Goal: Task Accomplishment & Management: Manage account settings

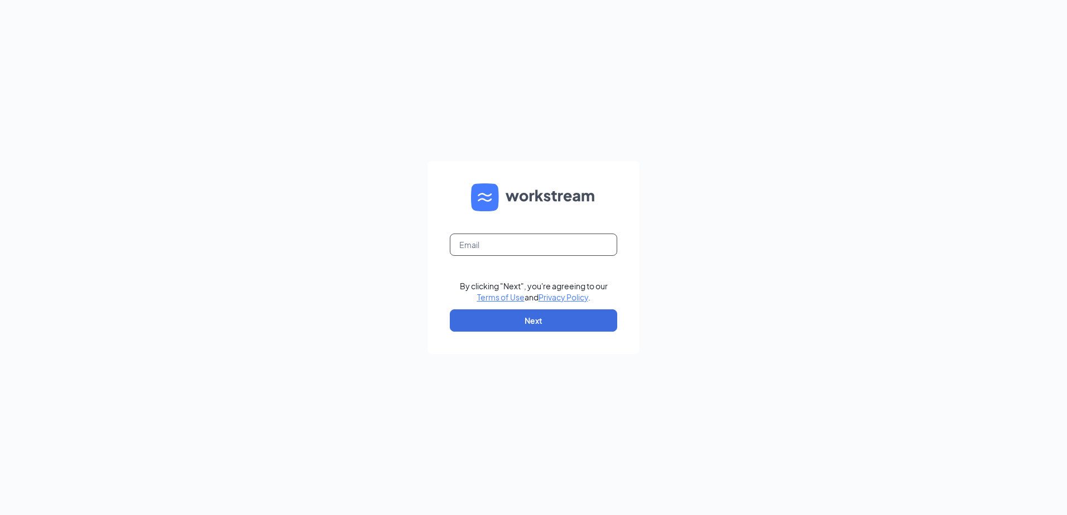
click at [545, 250] on input "text" at bounding box center [533, 245] width 167 height 22
type input "fuzzyssanangelotx@gmail.com"
click at [534, 320] on button "Next" at bounding box center [533, 321] width 167 height 22
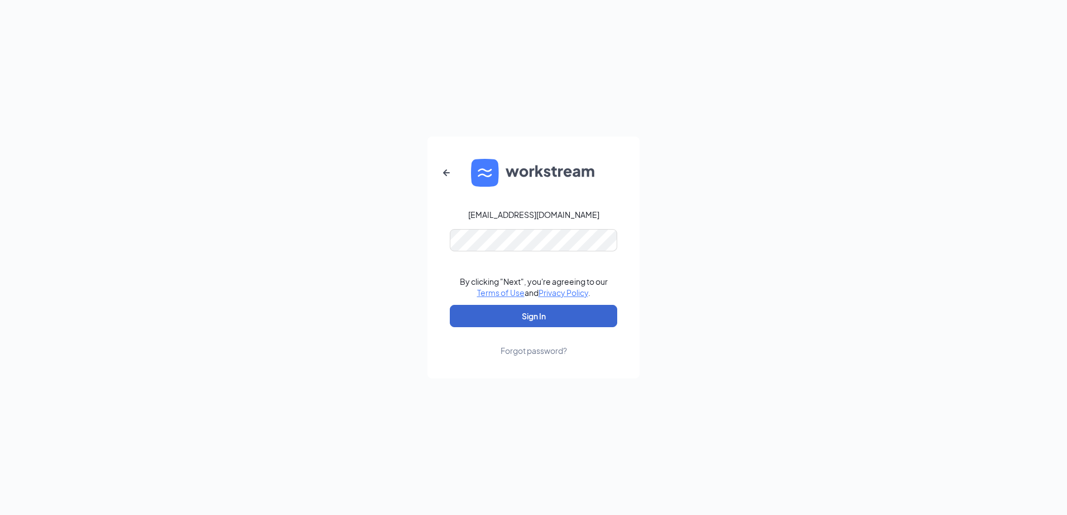
click at [534, 320] on button "Sign In" at bounding box center [533, 316] width 167 height 22
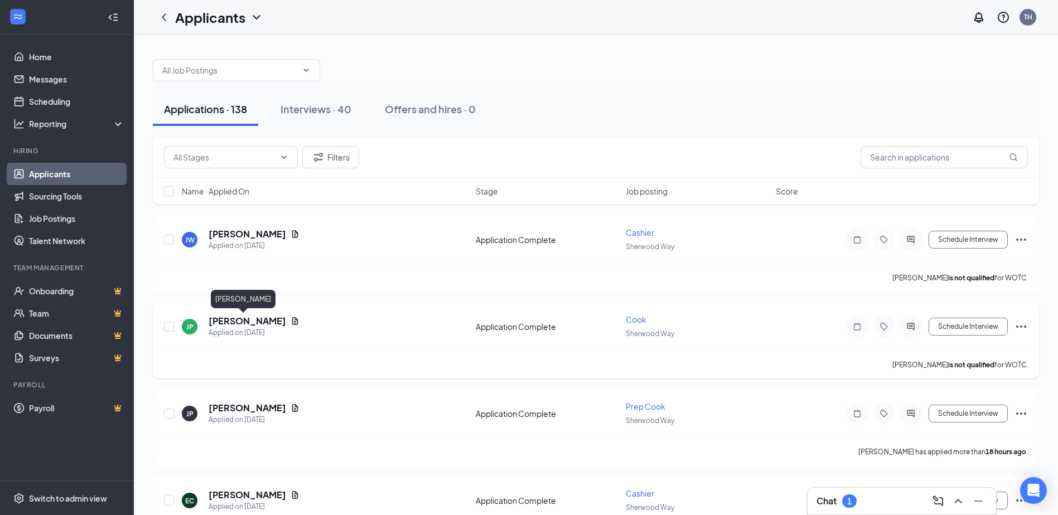
click at [240, 319] on h5 "[PERSON_NAME]" at bounding box center [248, 321] width 78 height 12
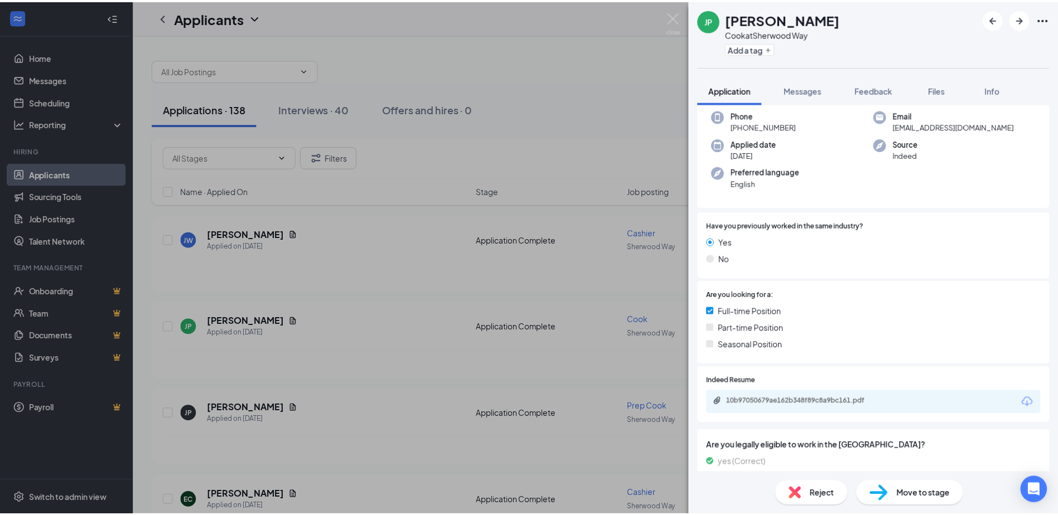
scroll to position [112, 0]
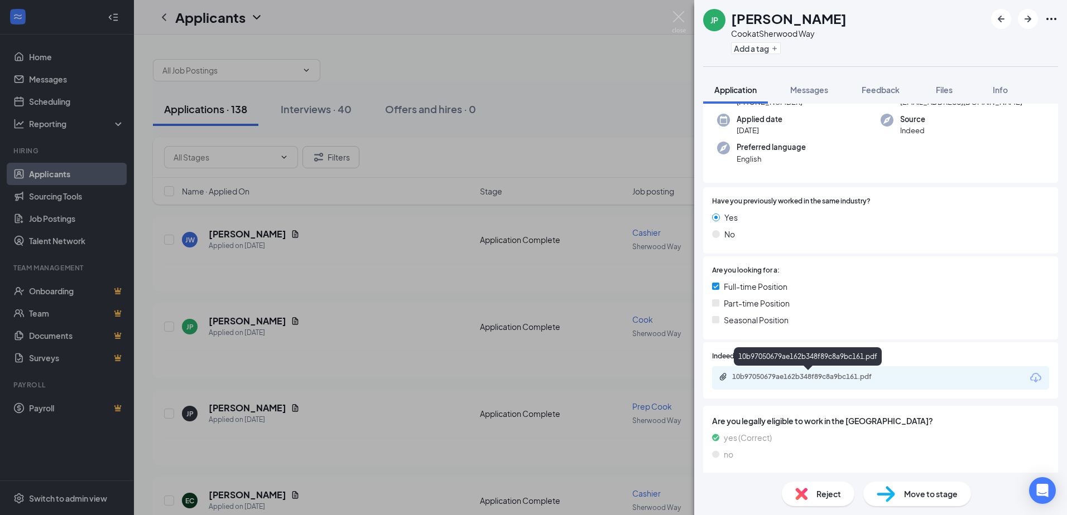
click at [800, 378] on div "10b97050679ae162b348f89c8a9bc161.pdf" at bounding box center [810, 377] width 156 height 9
click at [359, 243] on div "JP [PERSON_NAME] [PERSON_NAME] at [PERSON_NAME][GEOGRAPHIC_DATA] Add a tag Appl…" at bounding box center [533, 257] width 1067 height 515
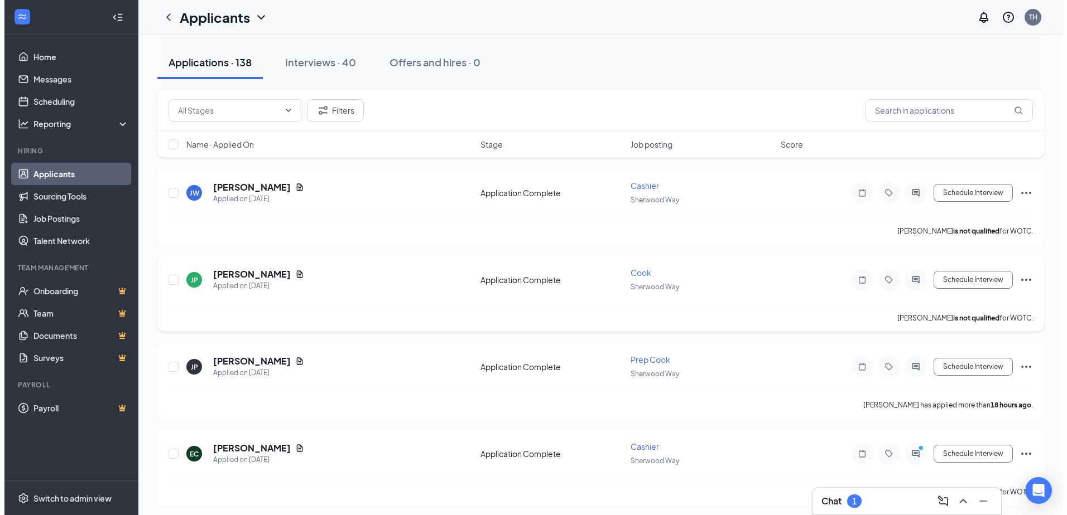
scroll to position [112, 0]
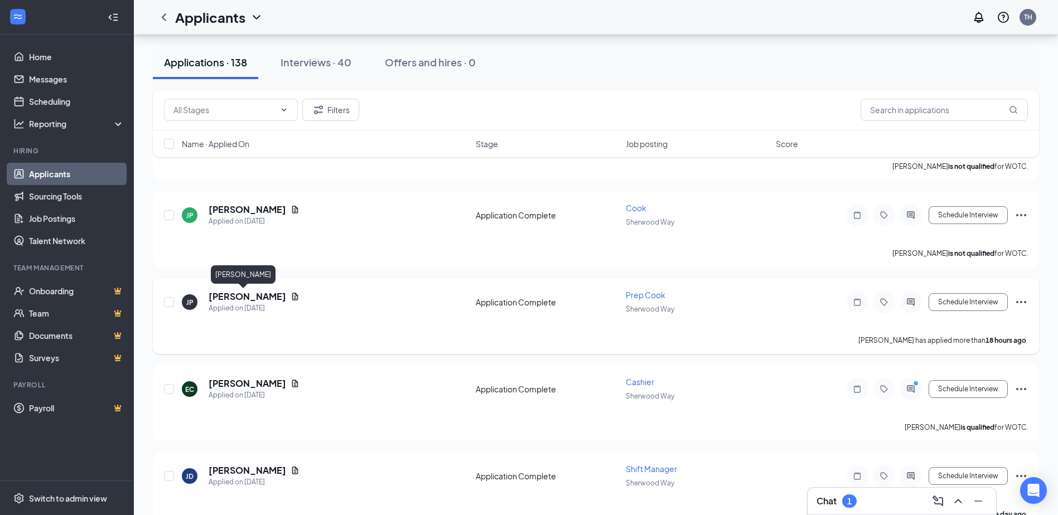
click at [233, 300] on h5 "[PERSON_NAME]" at bounding box center [248, 297] width 78 height 12
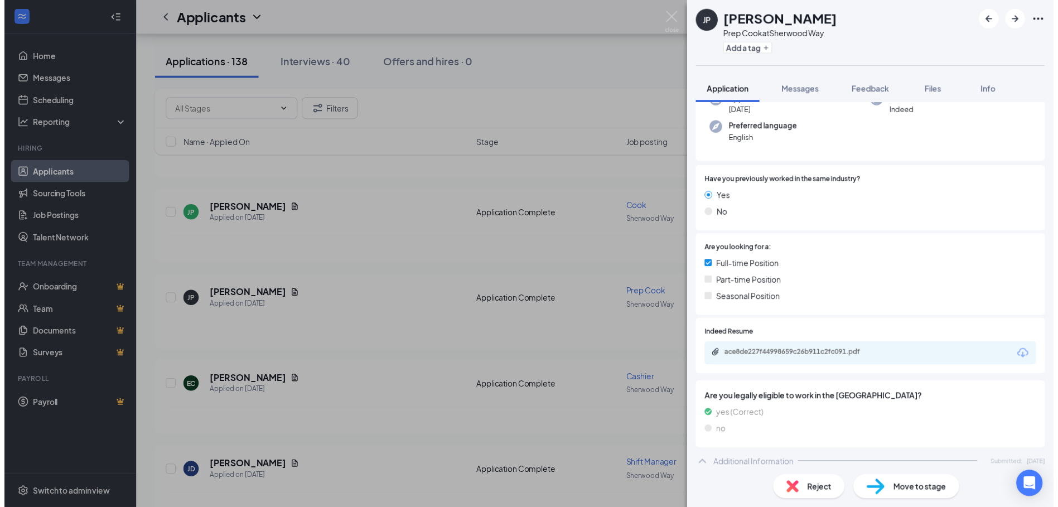
scroll to position [167, 0]
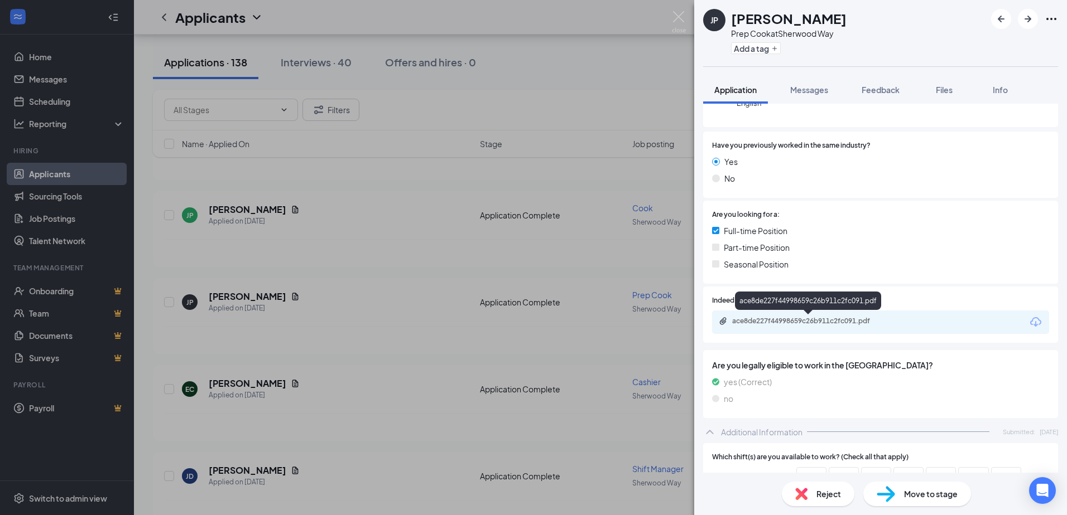
click at [843, 325] on div "ace8de227f44998659c26b911c2fc091.pdf" at bounding box center [810, 321] width 156 height 9
click at [373, 256] on div "JP [PERSON_NAME] Prep Cook at [GEOGRAPHIC_DATA] Add a tag Application Messages …" at bounding box center [533, 257] width 1067 height 515
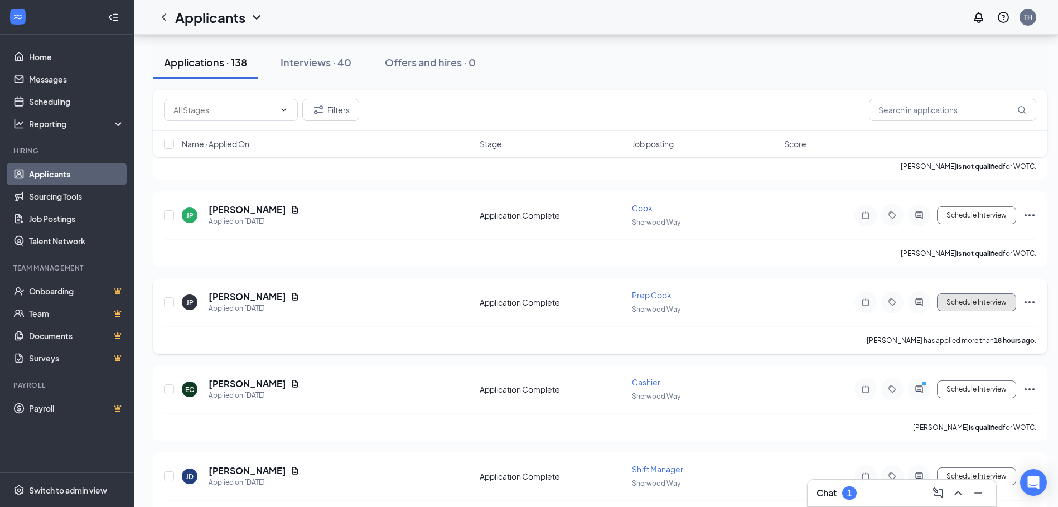
click at [964, 304] on button "Schedule Interview" at bounding box center [976, 302] width 79 height 18
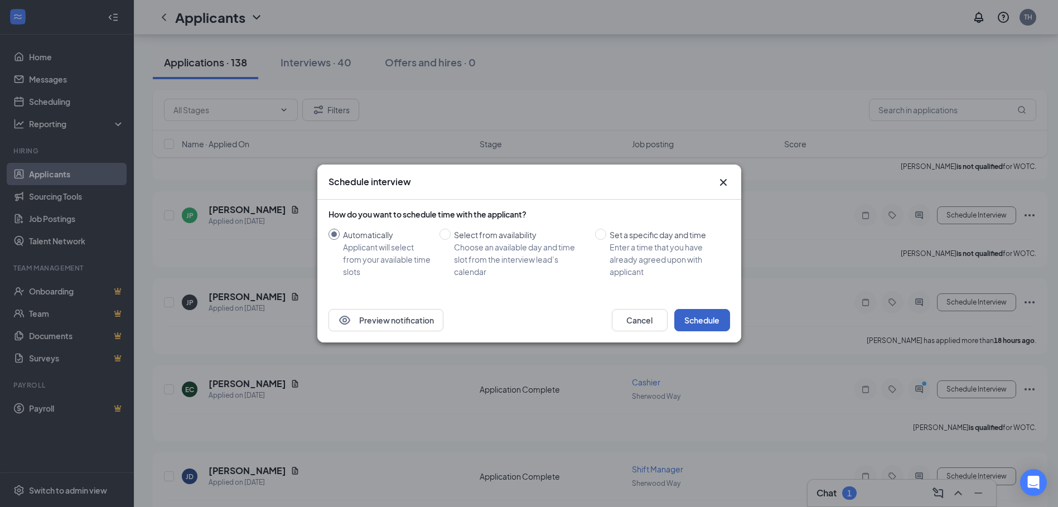
click at [686, 322] on button "Schedule" at bounding box center [702, 320] width 56 height 22
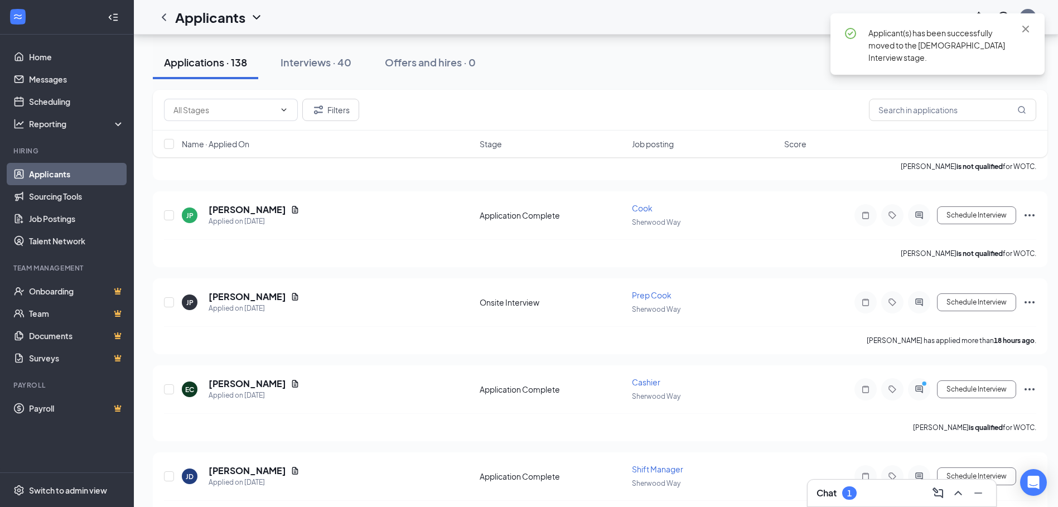
click at [856, 494] on div "1" at bounding box center [849, 492] width 15 height 13
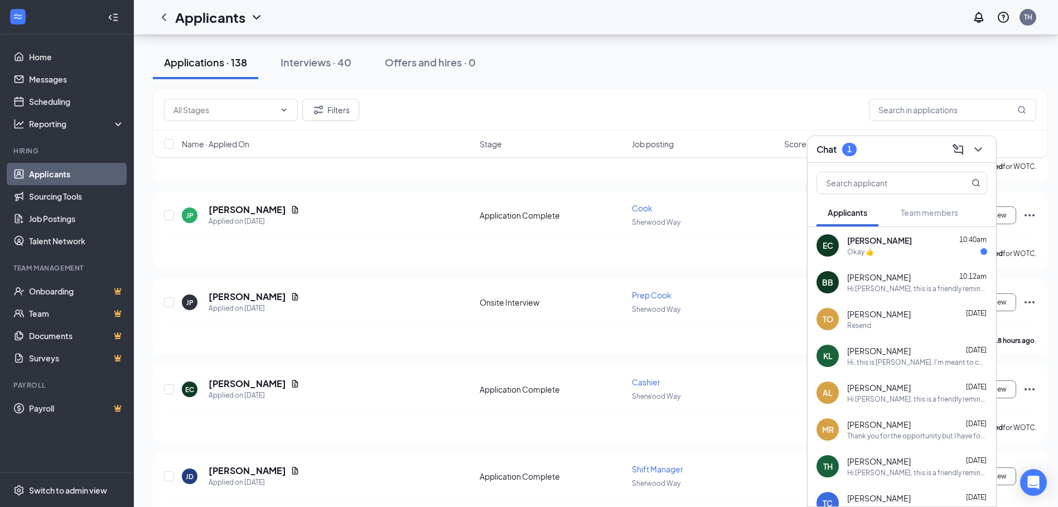
click at [895, 250] on div "Okay 👍" at bounding box center [917, 251] width 140 height 9
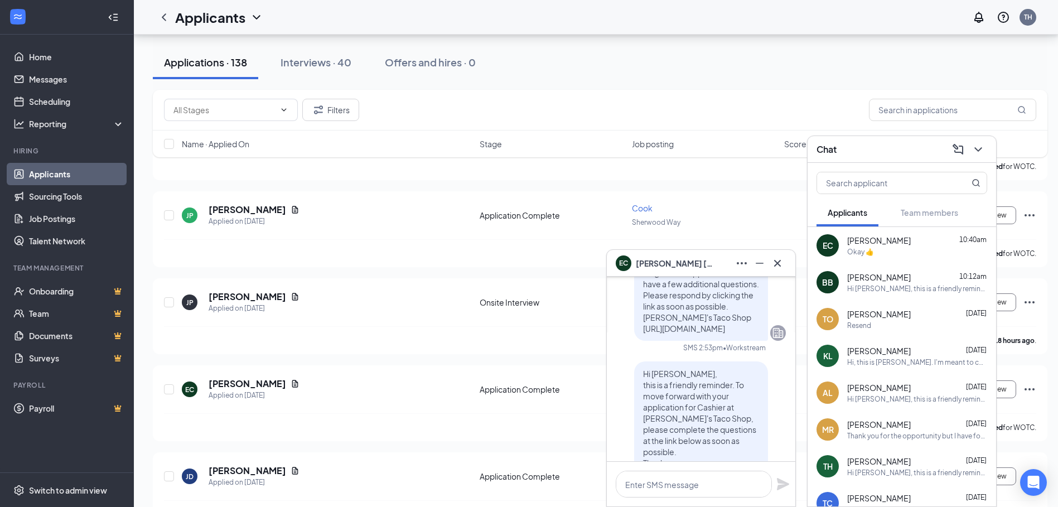
scroll to position [-167, 0]
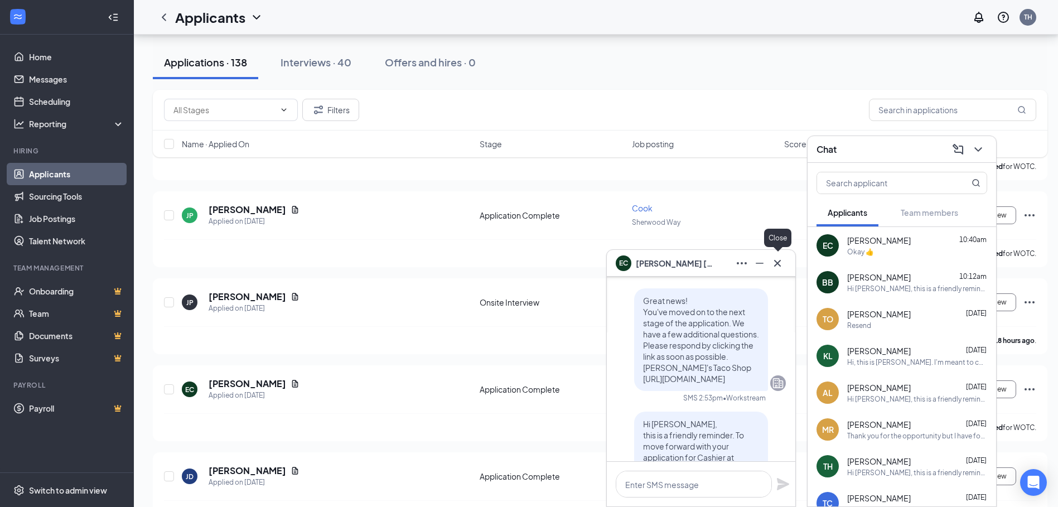
click at [783, 262] on icon "Cross" at bounding box center [777, 263] width 13 height 13
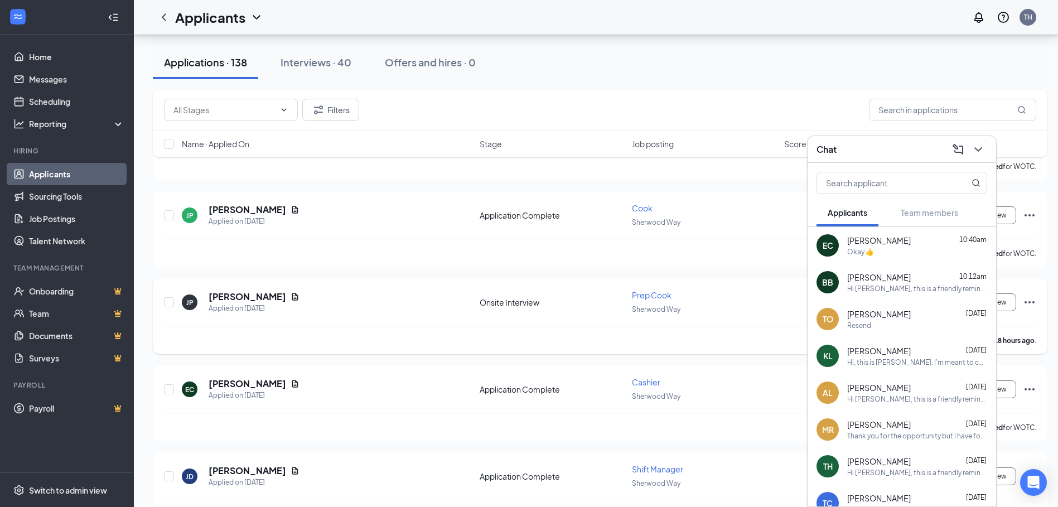
click at [737, 333] on div "[PERSON_NAME] has applied more than 18 hours ago ." at bounding box center [600, 340] width 872 height 28
click at [343, 323] on div "JP [PERSON_NAME] Applied on [DATE] Onsite Interview Prep [PERSON_NAME] Way Sche…" at bounding box center [600, 308] width 872 height 37
click at [978, 153] on icon "ChevronDown" at bounding box center [978, 149] width 13 height 13
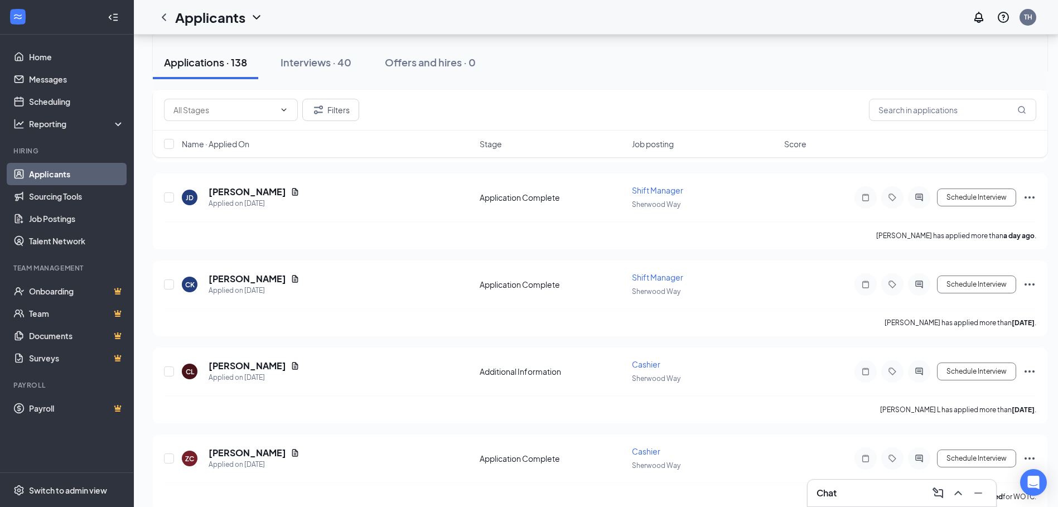
scroll to position [446, 0]
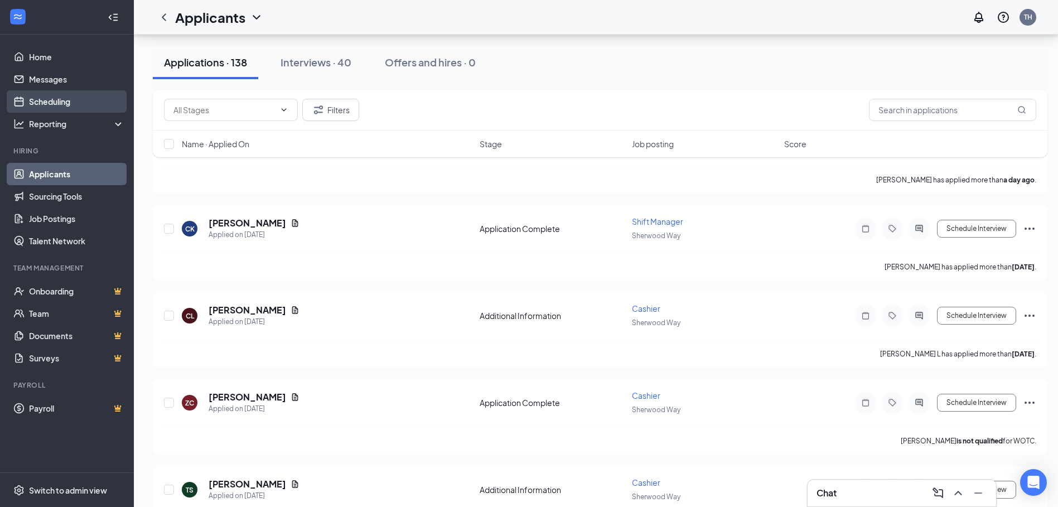
click at [54, 104] on link "Scheduling" at bounding box center [76, 101] width 95 height 22
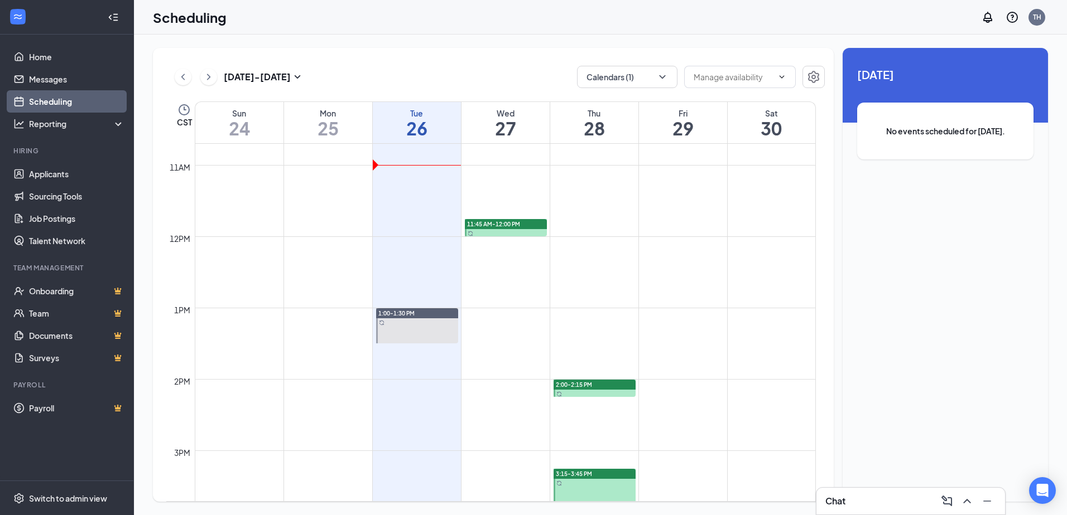
scroll to position [771, 0]
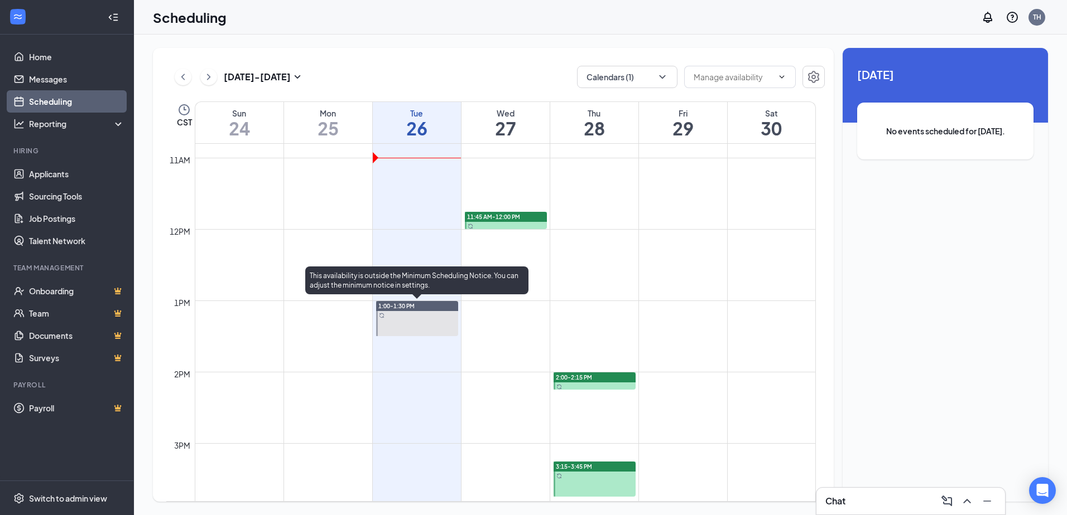
click at [416, 317] on div at bounding box center [417, 318] width 82 height 35
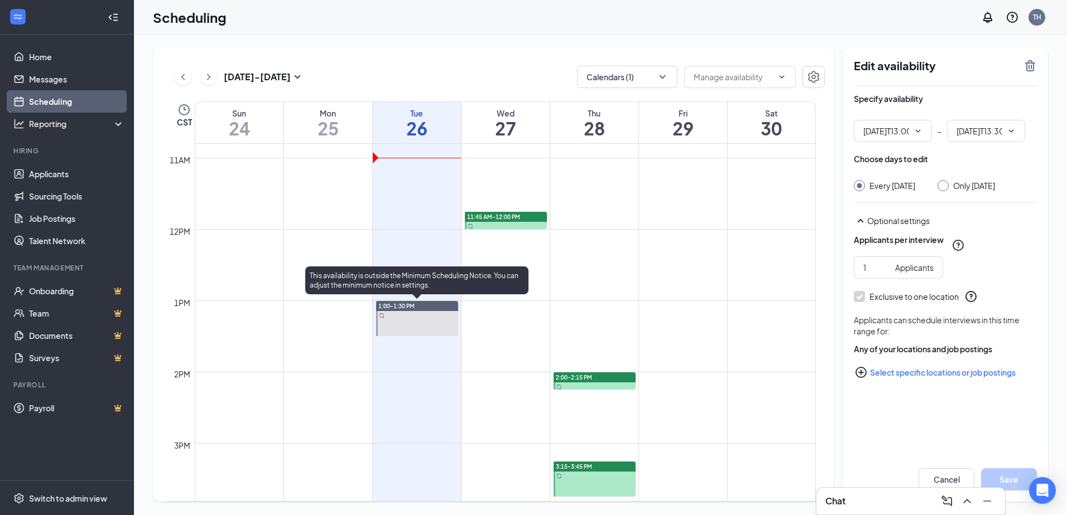
type input "01:00 PM"
type input "01:30 PM"
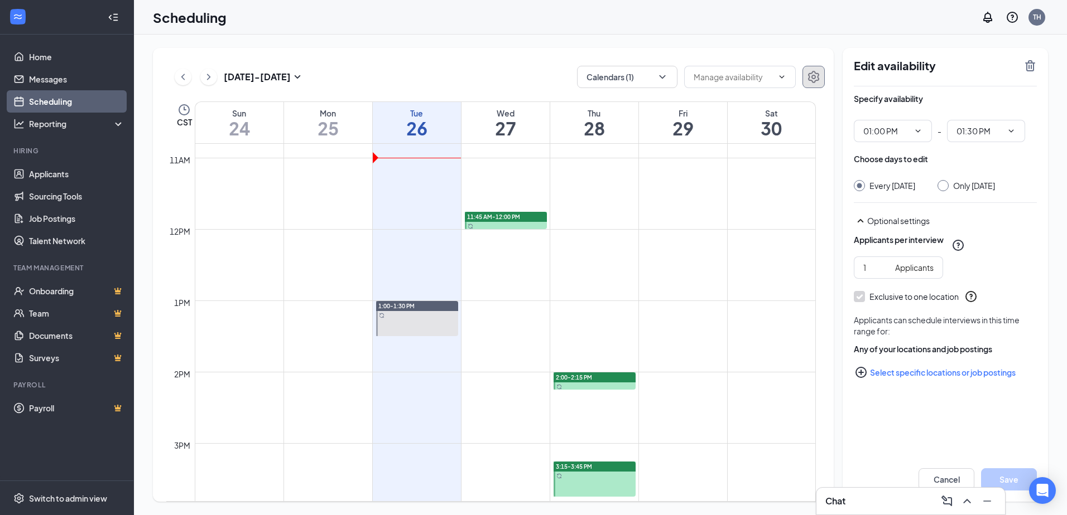
click at [812, 82] on icon "Settings" at bounding box center [813, 77] width 11 height 12
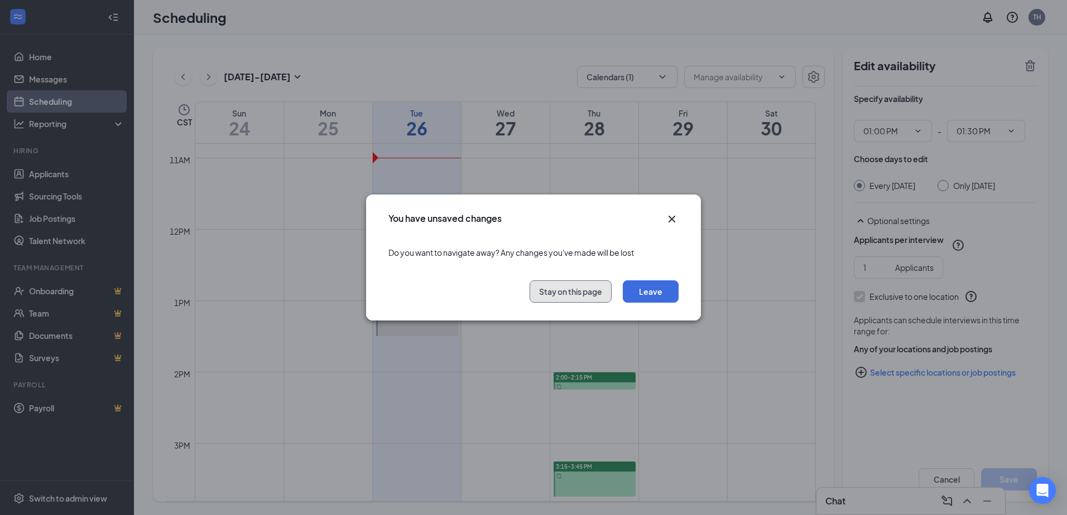
click at [580, 297] on button "Stay on this page" at bounding box center [570, 292] width 82 height 22
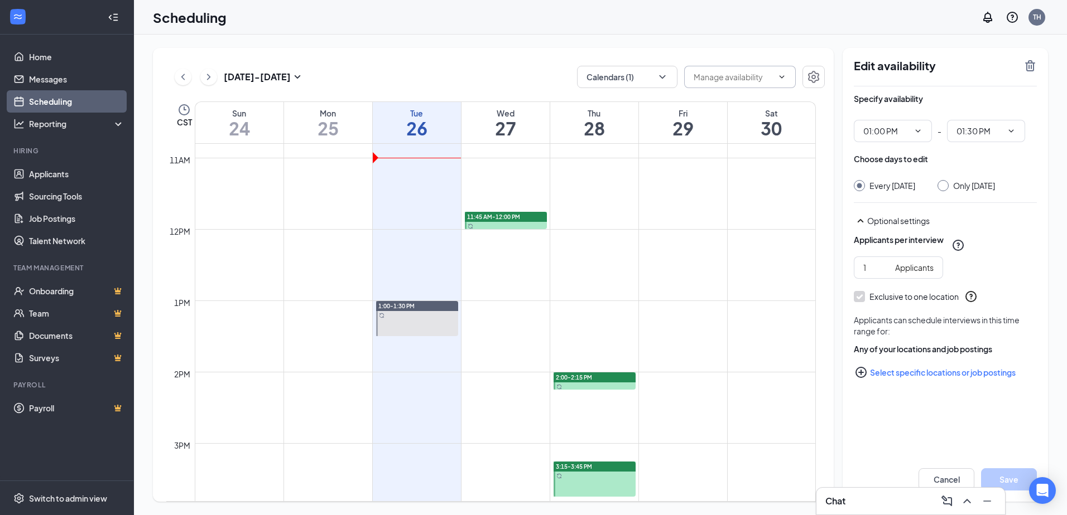
click at [709, 79] on input "text" at bounding box center [732, 77] width 79 height 12
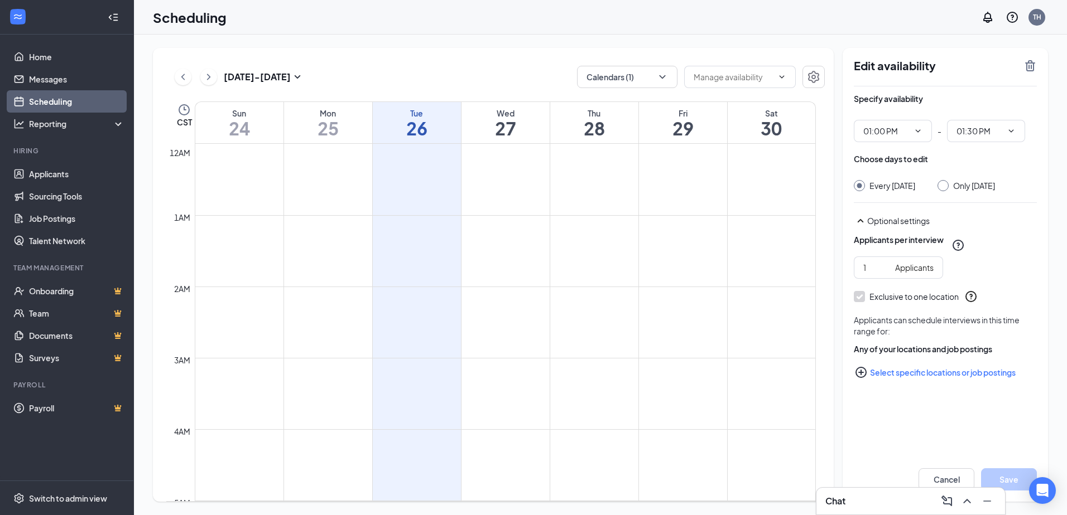
click at [395, 78] on div "[DATE] - [DATE] Calendars (1)" at bounding box center [495, 77] width 658 height 22
click at [51, 174] on link "Applicants" at bounding box center [76, 174] width 95 height 22
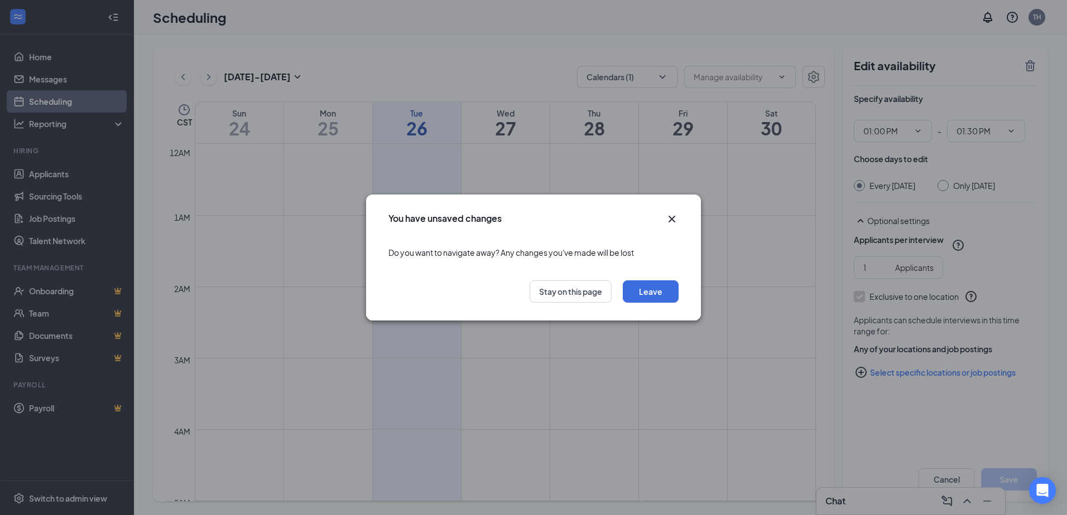
click at [97, 144] on div "You have unsaved changes Do you want to navigate away? Any changes you've made …" at bounding box center [533, 257] width 1067 height 515
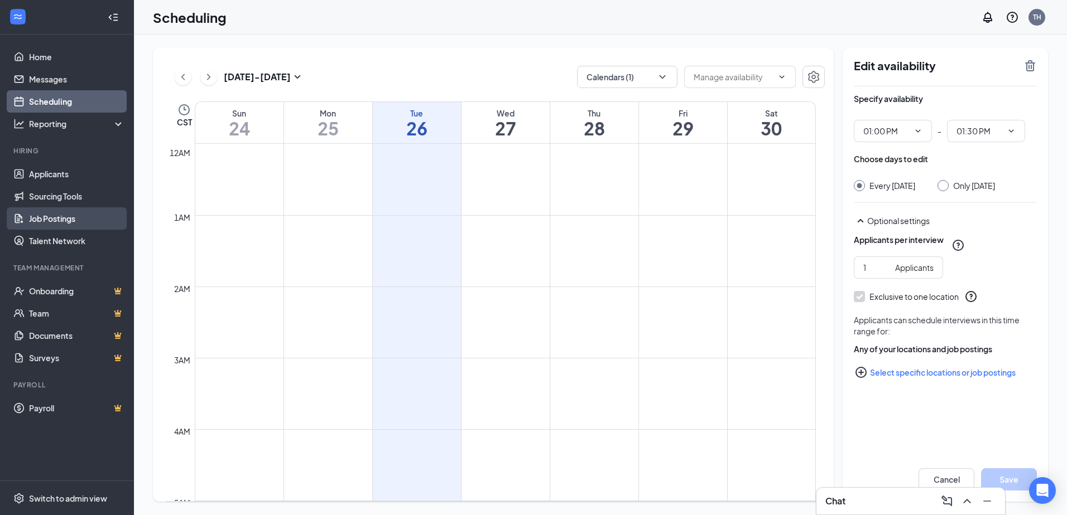
click at [78, 218] on link "Job Postings" at bounding box center [76, 219] width 95 height 22
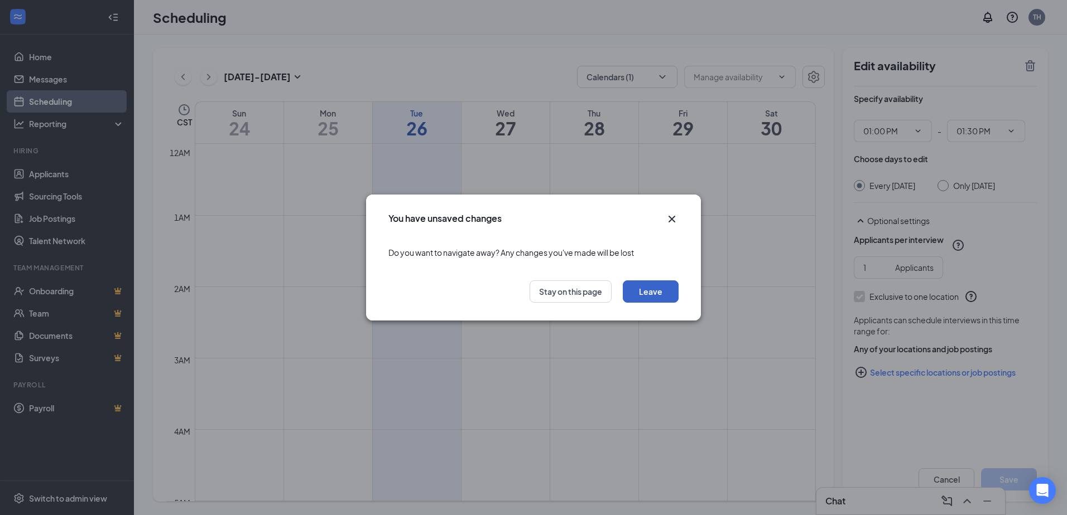
click at [638, 285] on button "Leave" at bounding box center [651, 292] width 56 height 22
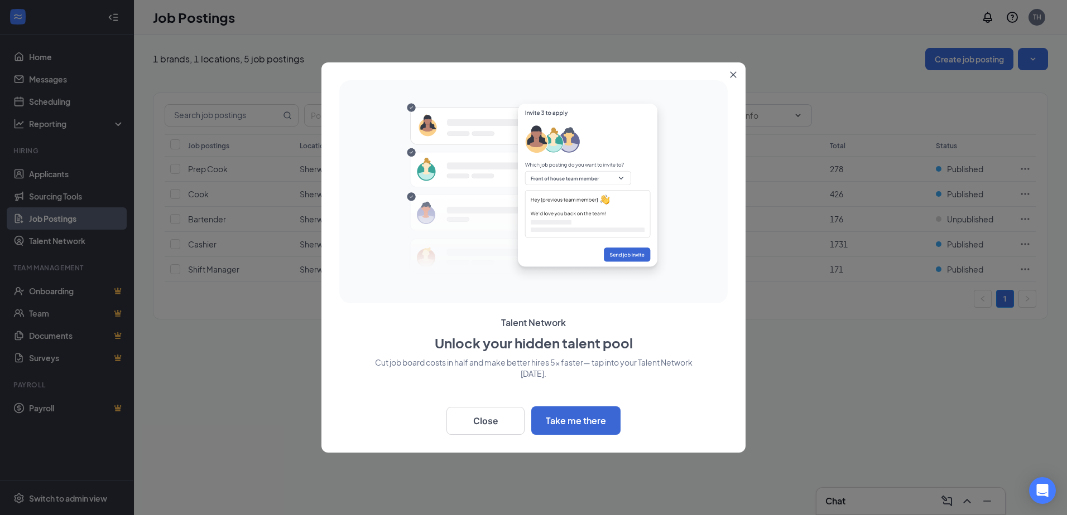
click at [730, 73] on icon "Close" at bounding box center [733, 75] width 6 height 6
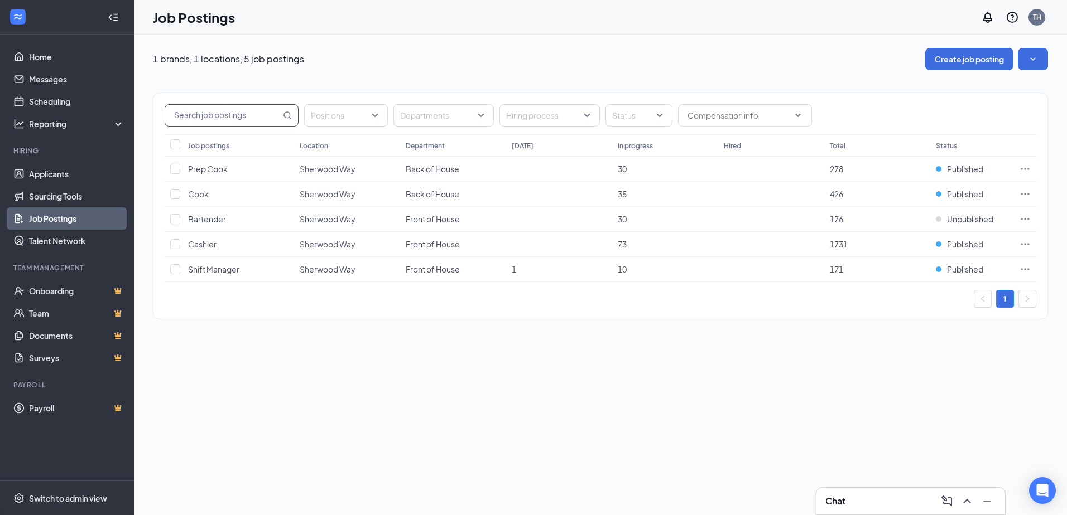
click at [268, 116] on input "text" at bounding box center [222, 115] width 115 height 21
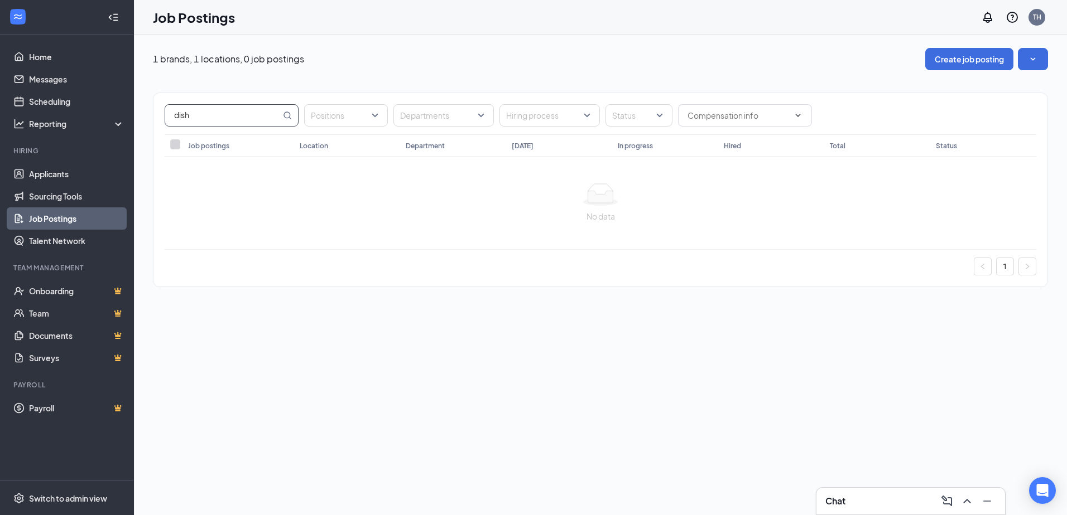
click at [254, 120] on input "dish" at bounding box center [222, 115] width 115 height 21
click at [223, 120] on input "dish" at bounding box center [222, 115] width 115 height 21
type input "dishwasher"
click at [940, 65] on button "Create job posting" at bounding box center [969, 59] width 88 height 22
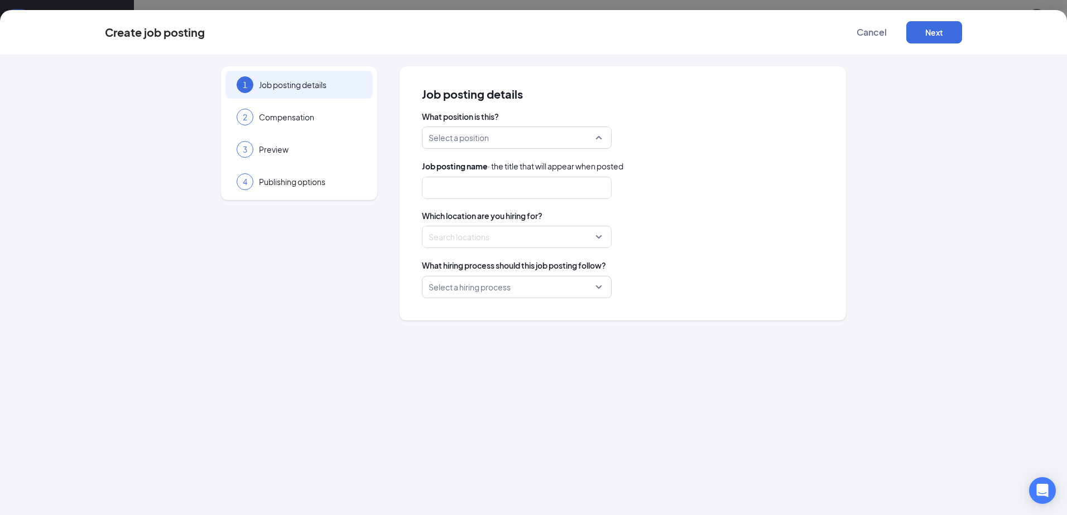
click at [504, 135] on input "search" at bounding box center [512, 137] width 168 height 21
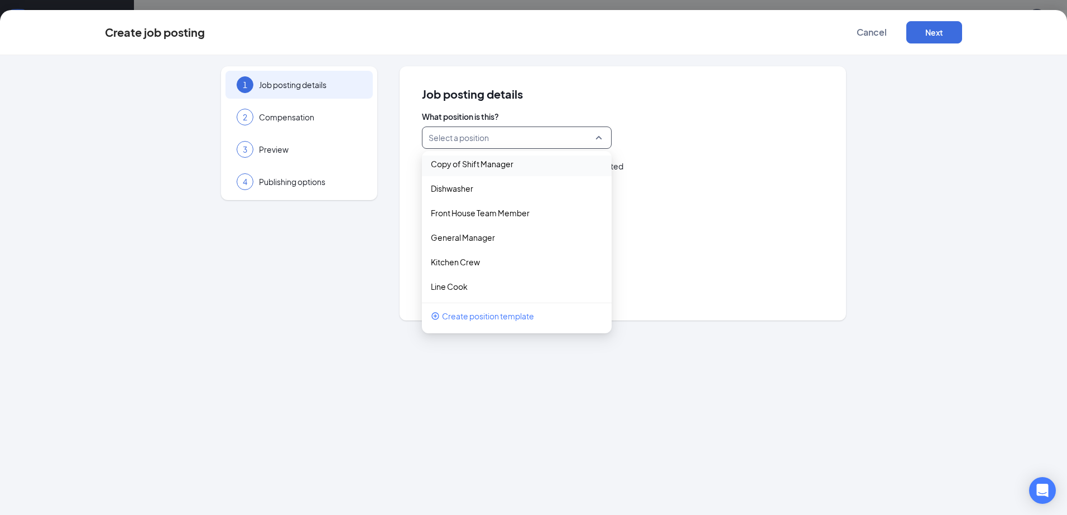
scroll to position [156, 0]
click at [521, 162] on p "Dishwasher" at bounding box center [508, 158] width 154 height 11
type input "Dishwasher"
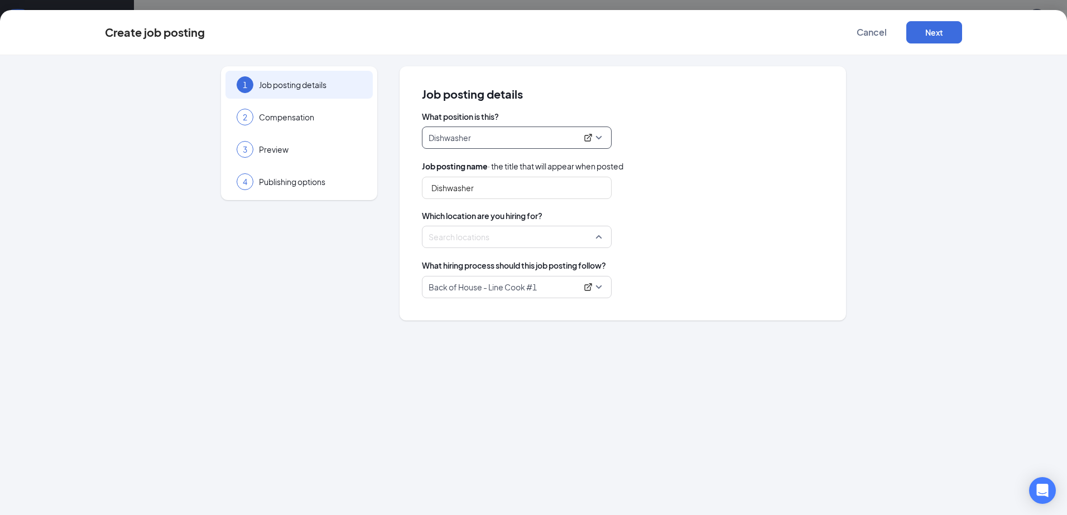
click at [490, 239] on div at bounding box center [513, 237] width 168 height 18
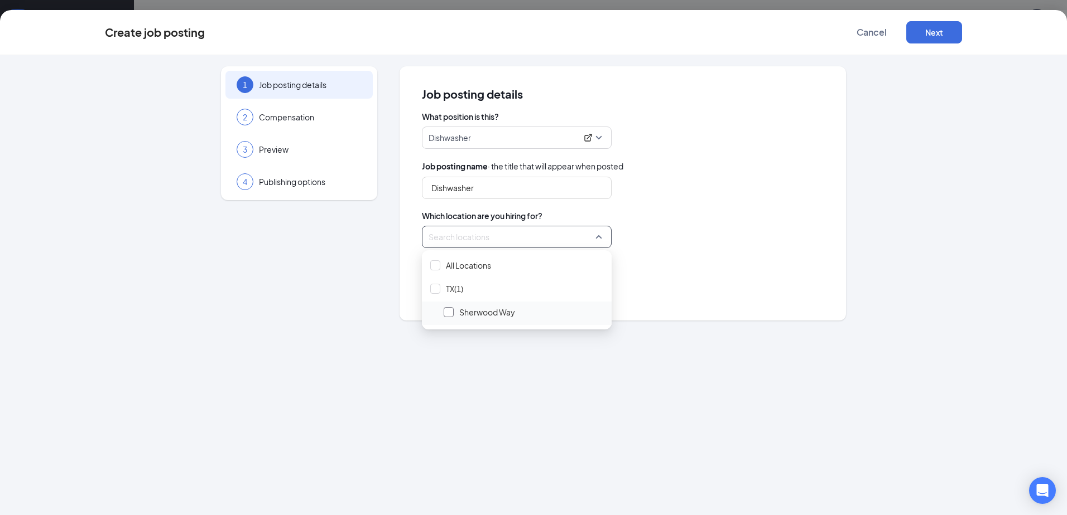
click at [445, 310] on div at bounding box center [448, 312] width 10 height 10
click at [432, 265] on img at bounding box center [435, 265] width 6 height 4
click at [444, 316] on div at bounding box center [448, 312] width 10 height 10
click at [756, 199] on div "Dishwasher" at bounding box center [623, 188] width 402 height 22
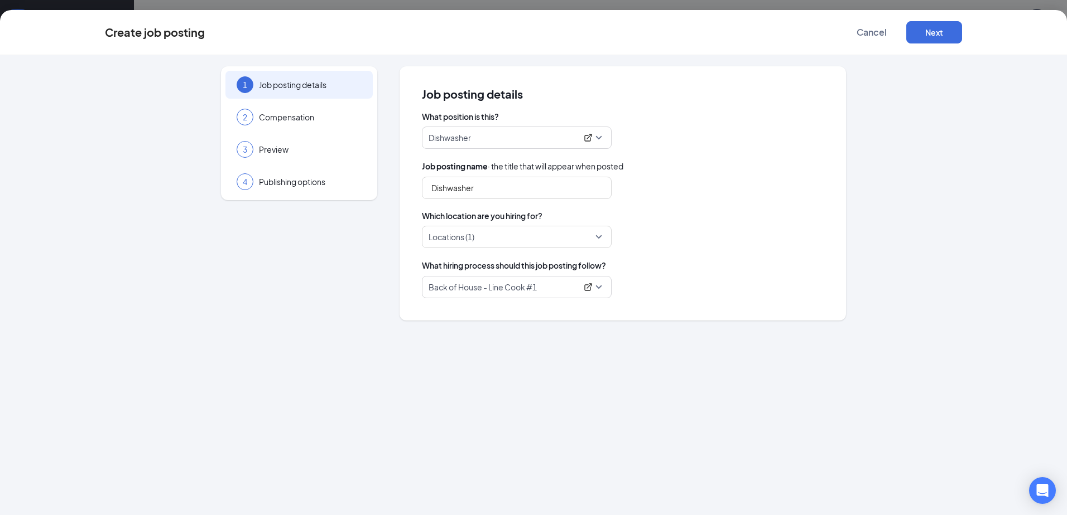
click at [596, 288] on span "Back of House - Line Cook #1" at bounding box center [516, 287] width 176 height 21
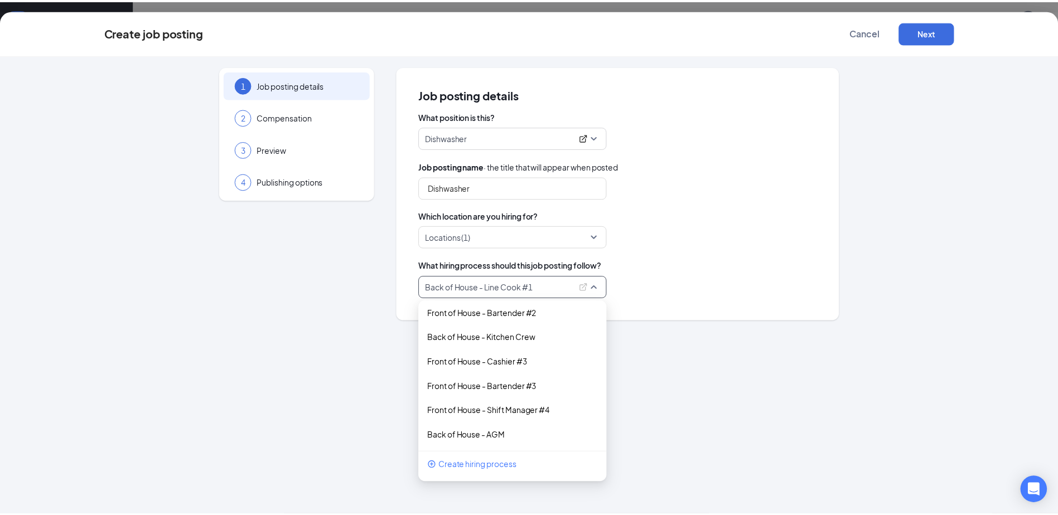
scroll to position [221, 0]
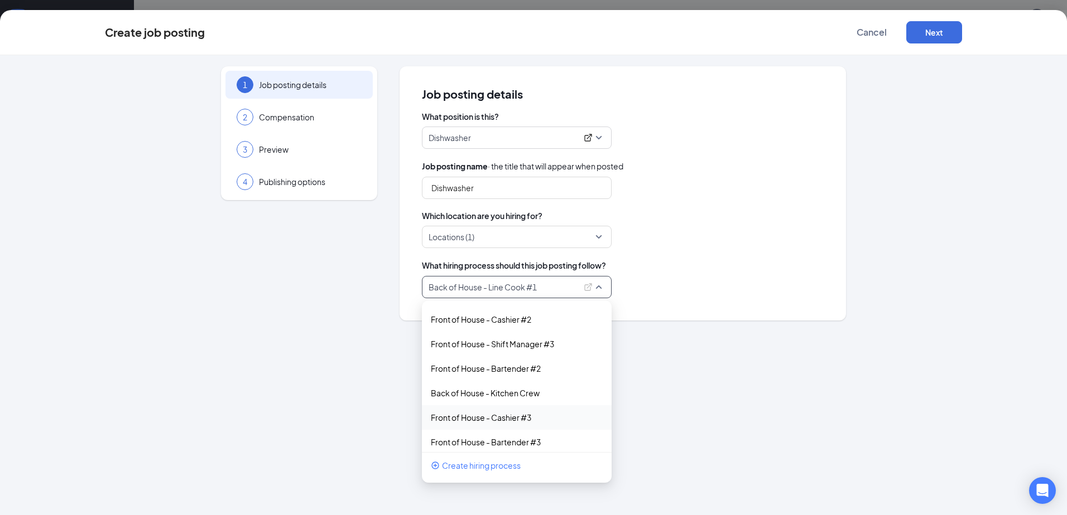
click at [496, 464] on span "Create hiring process" at bounding box center [481, 466] width 79 height 12
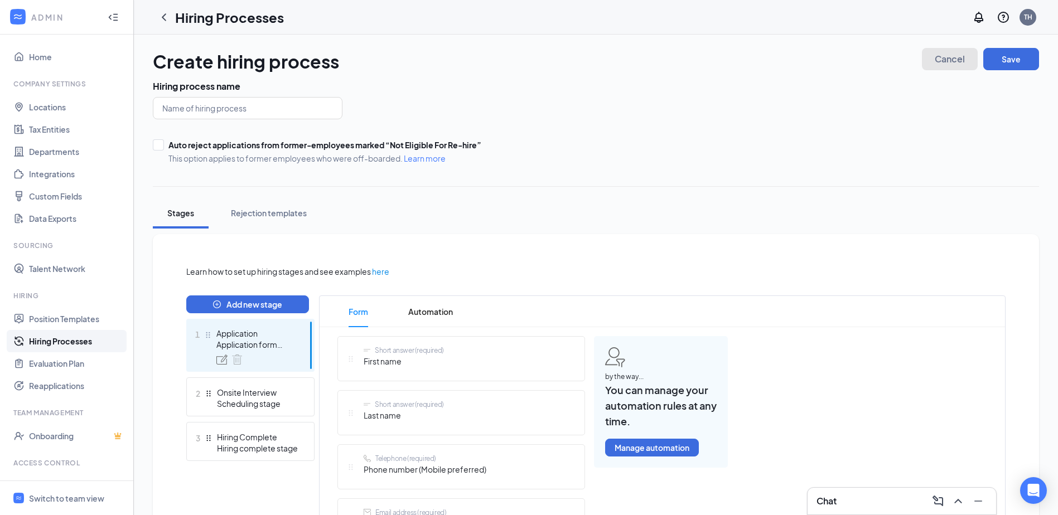
click at [963, 61] on span "Cancel" at bounding box center [950, 59] width 30 height 8
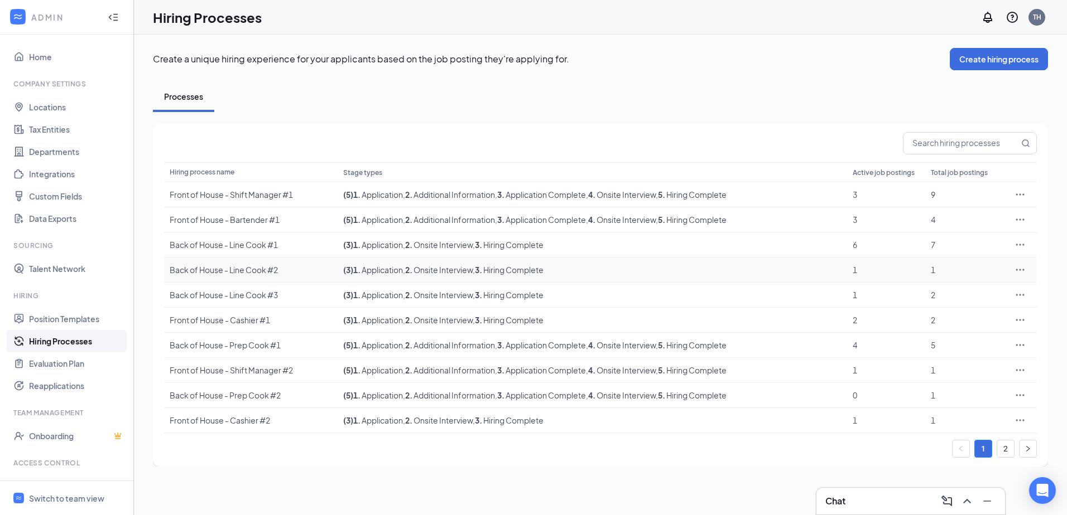
click at [312, 264] on div "Back of House - Line Cook #2" at bounding box center [251, 269] width 162 height 11
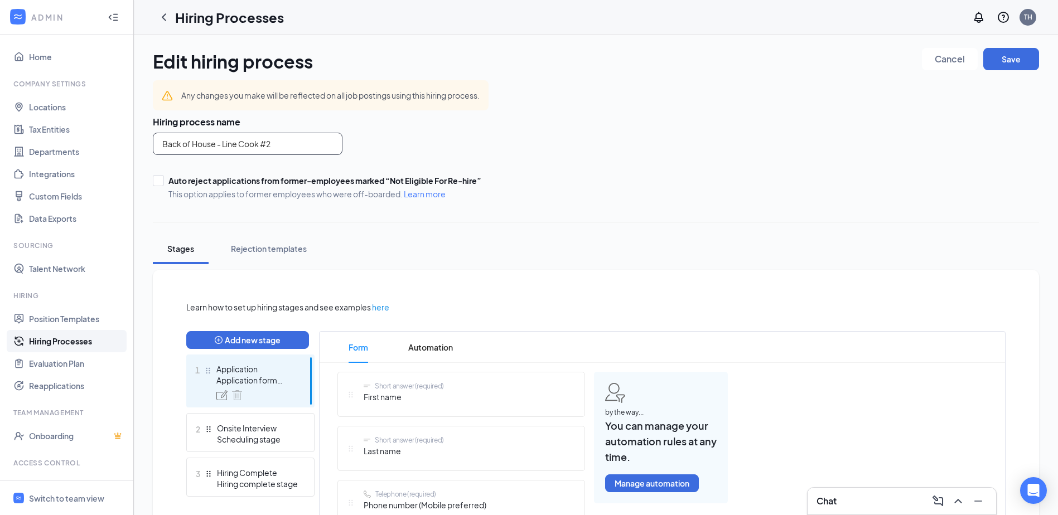
click at [290, 142] on input "Back of House - Line Cook #2" at bounding box center [248, 144] width 190 height 22
type input "B"
type input "dishwasher"
click at [999, 62] on button "Save" at bounding box center [1011, 59] width 56 height 22
click at [166, 16] on icon "ChevronLeft" at bounding box center [163, 17] width 13 height 13
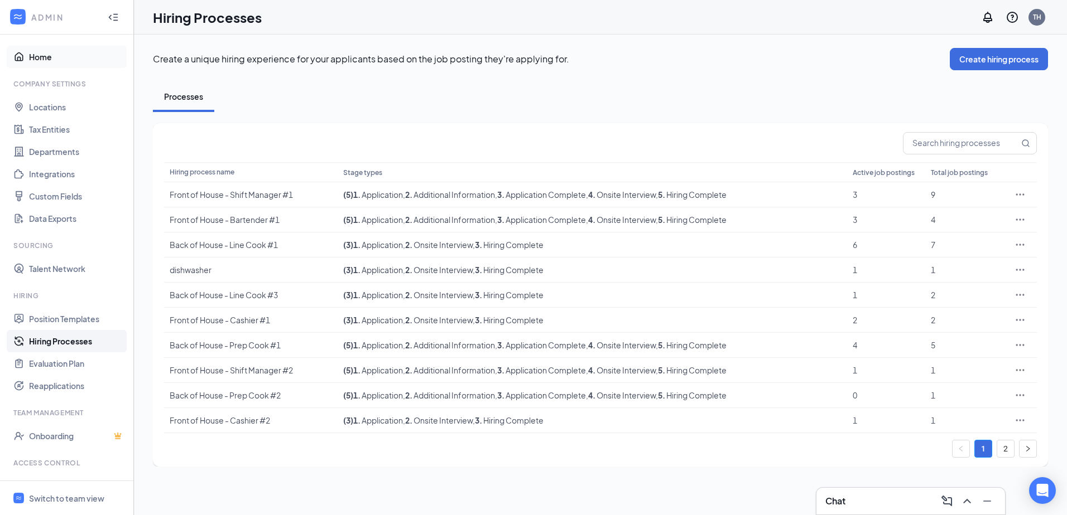
click at [31, 60] on link "Home" at bounding box center [76, 57] width 95 height 22
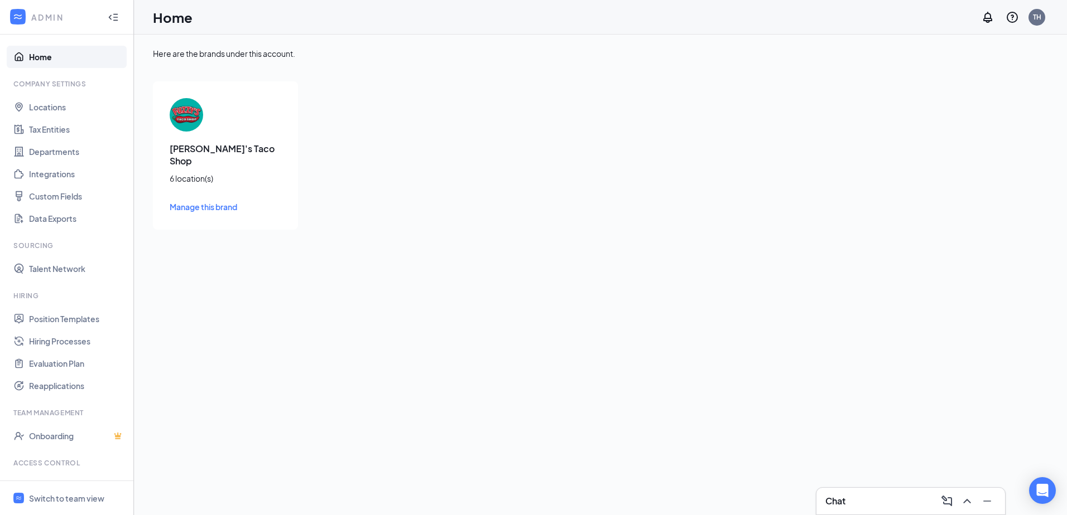
click at [217, 202] on span "Manage this brand" at bounding box center [203, 207] width 67 height 10
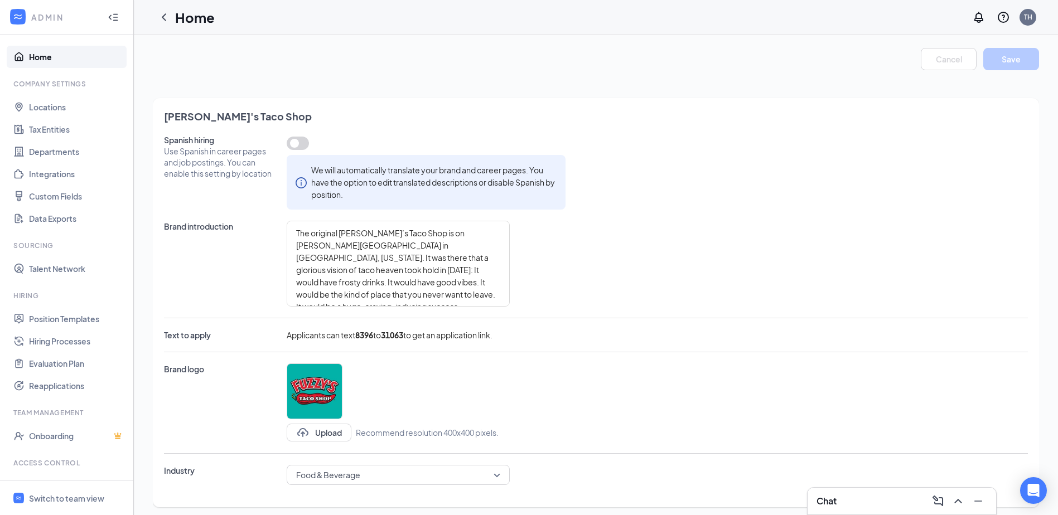
click at [19, 17] on icon "WorkstreamLogo" at bounding box center [17, 16] width 11 height 11
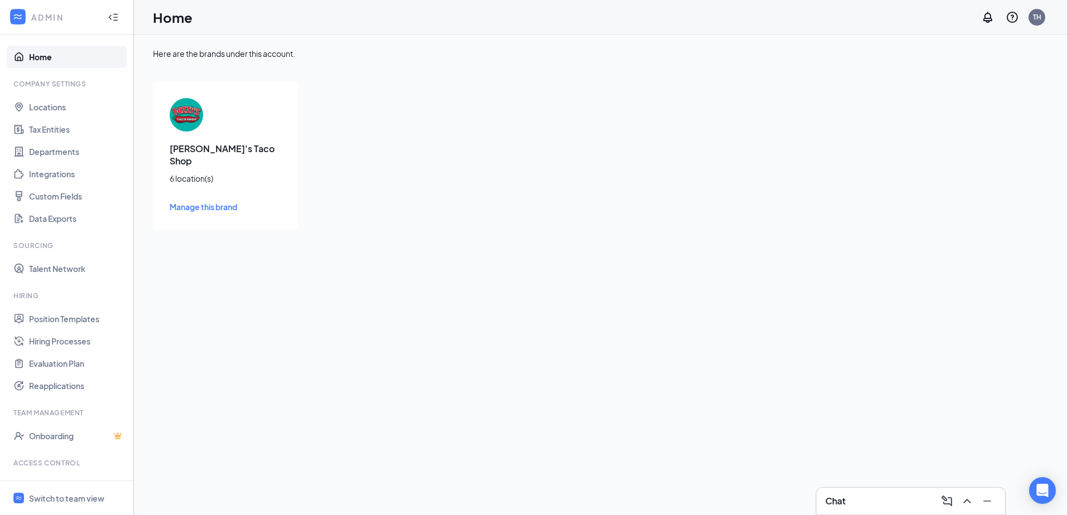
click at [19, 17] on icon "WorkstreamLogo" at bounding box center [17, 16] width 11 height 11
click at [32, 56] on link "Home" at bounding box center [76, 57] width 95 height 22
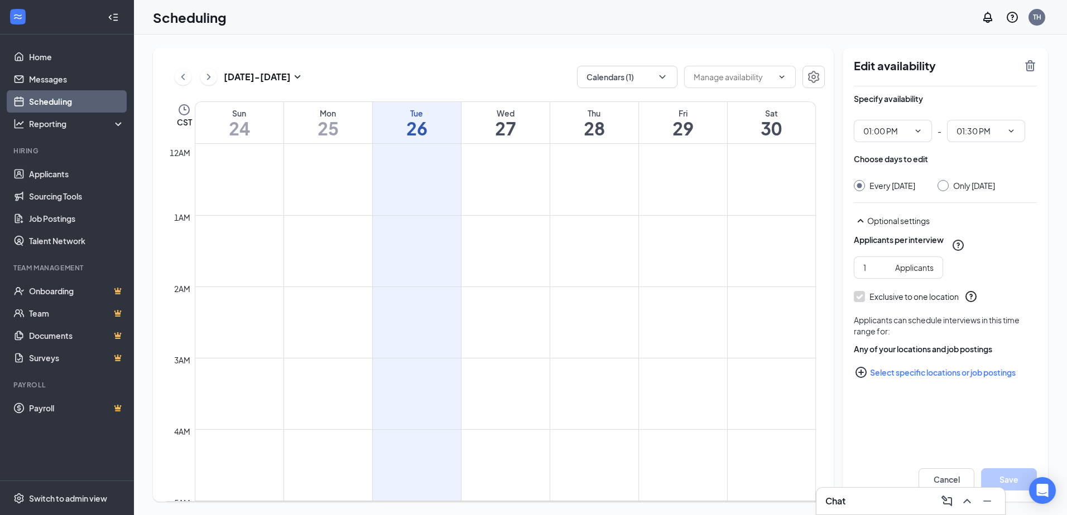
scroll to position [548, 0]
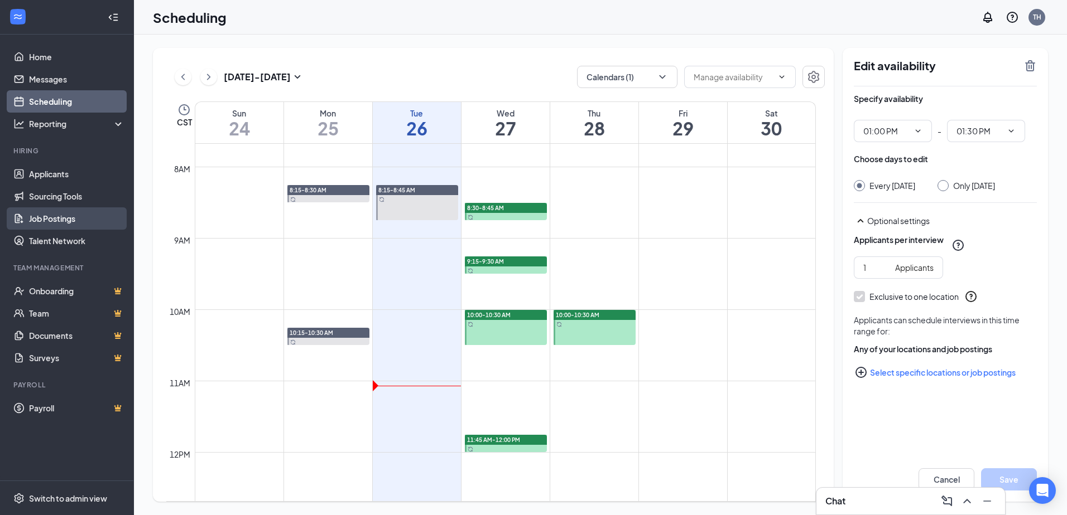
click at [74, 223] on link "Job Postings" at bounding box center [76, 219] width 95 height 22
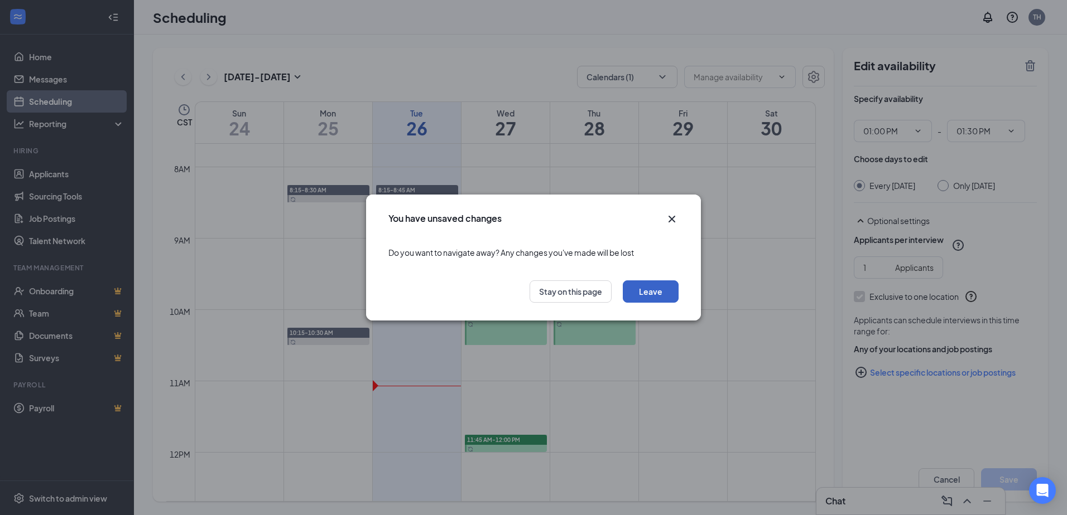
click at [647, 286] on button "Leave" at bounding box center [651, 292] width 56 height 22
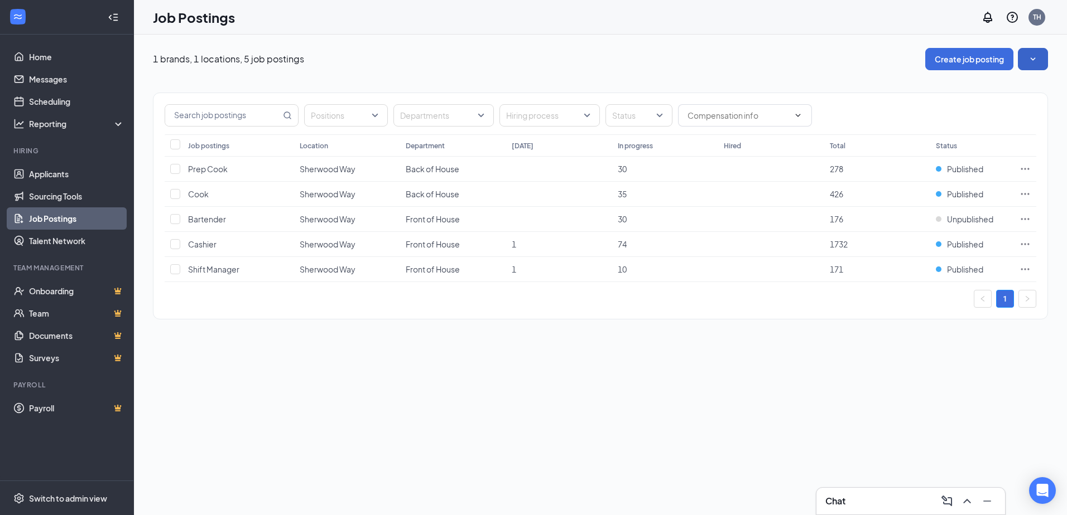
click at [1034, 57] on icon "SmallChevronDown" at bounding box center [1032, 59] width 11 height 11
click at [760, 57] on div "1 brands, 1 locations, 5 job postings Create job posting" at bounding box center [600, 59] width 895 height 22
click at [952, 62] on button "Create job posting" at bounding box center [969, 59] width 88 height 22
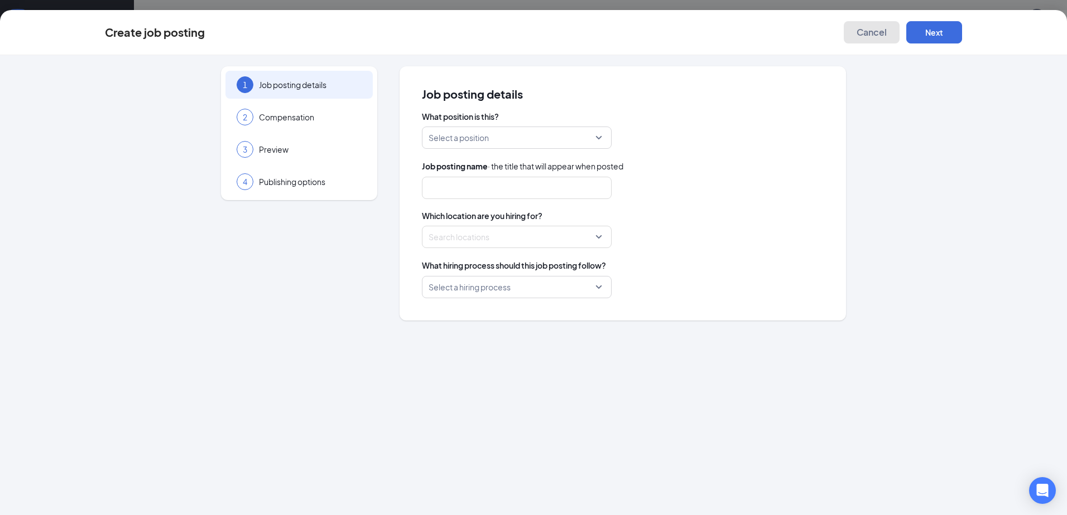
click at [886, 28] on span "Cancel" at bounding box center [871, 32] width 30 height 11
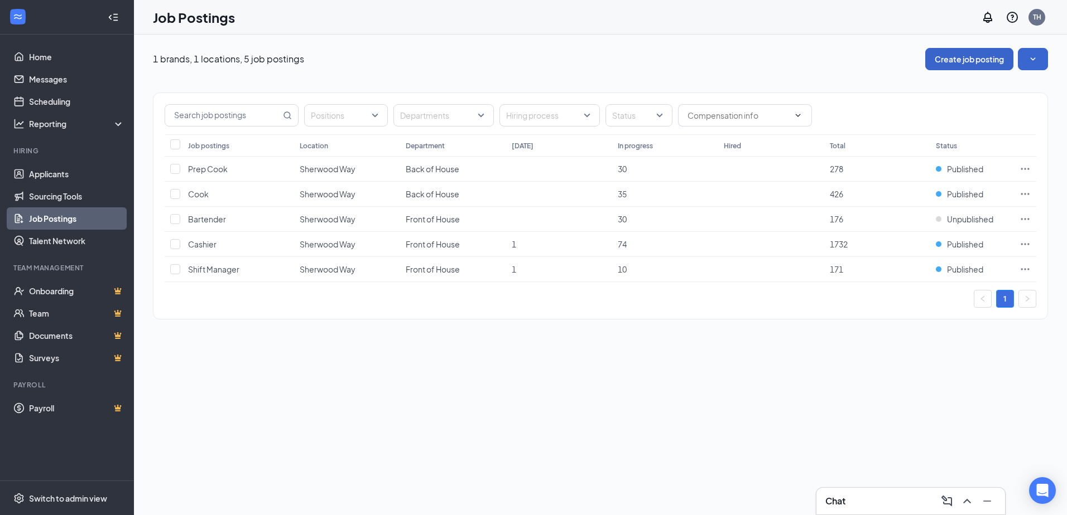
click at [977, 57] on button "Create job posting" at bounding box center [969, 59] width 88 height 22
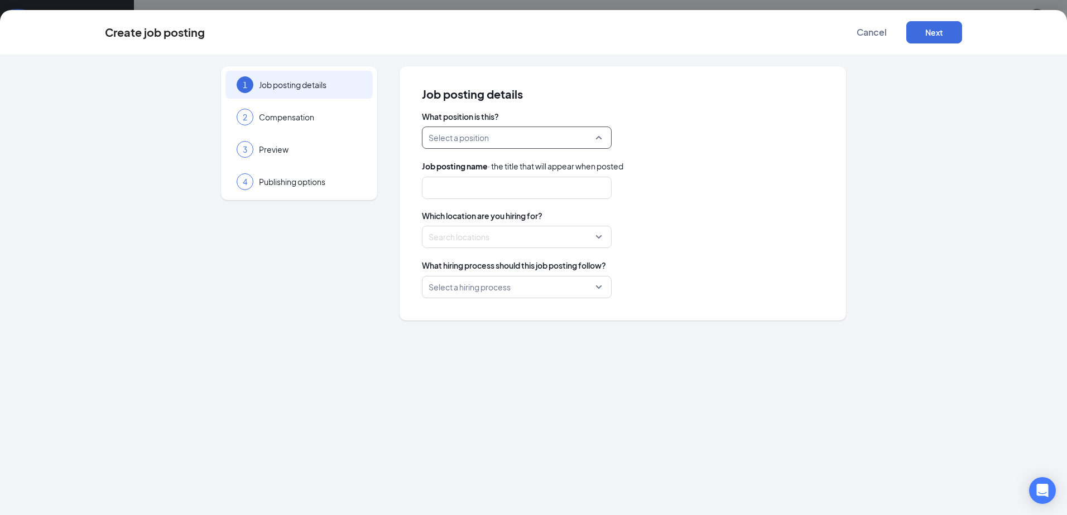
click at [538, 137] on input "search" at bounding box center [512, 137] width 168 height 21
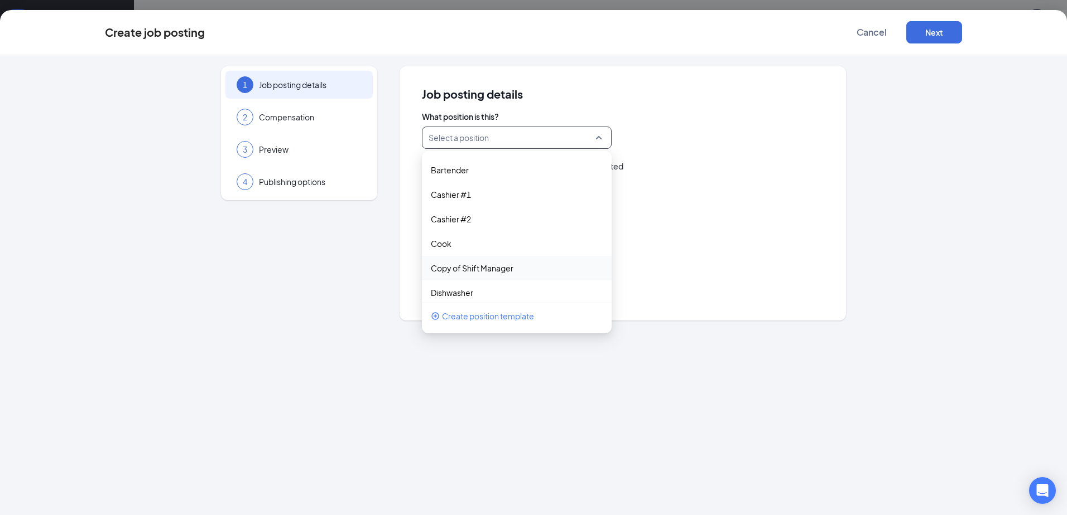
scroll to position [119, 0]
click at [537, 194] on p "Dishwasher" at bounding box center [508, 196] width 154 height 11
type input "Dishwasher"
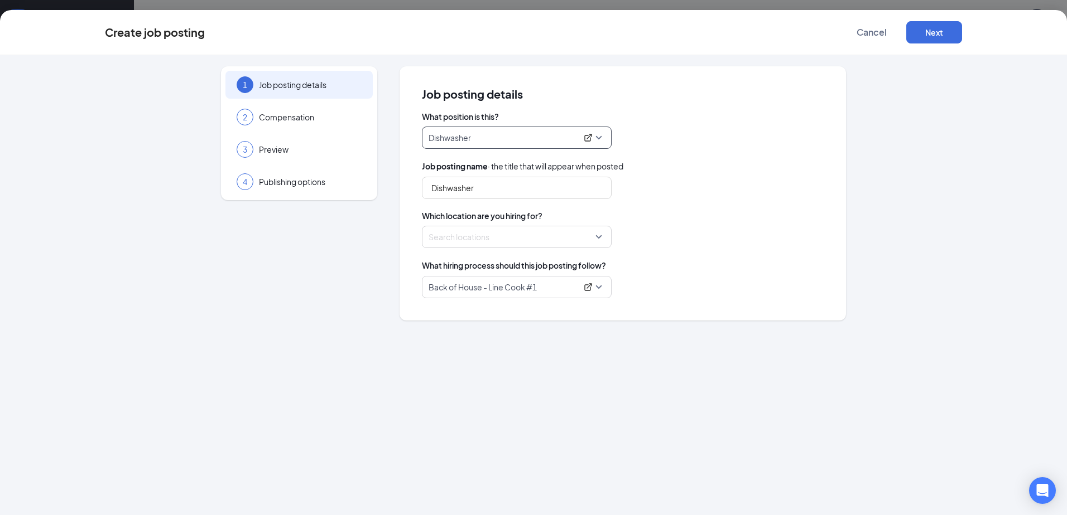
click at [572, 243] on div at bounding box center [513, 237] width 168 height 18
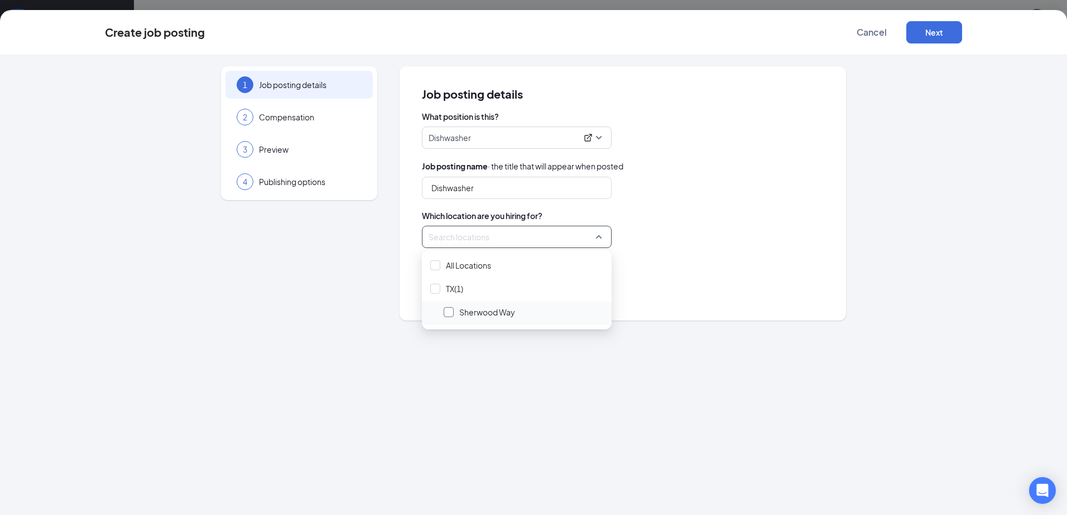
click at [450, 312] on div at bounding box center [448, 312] width 10 height 10
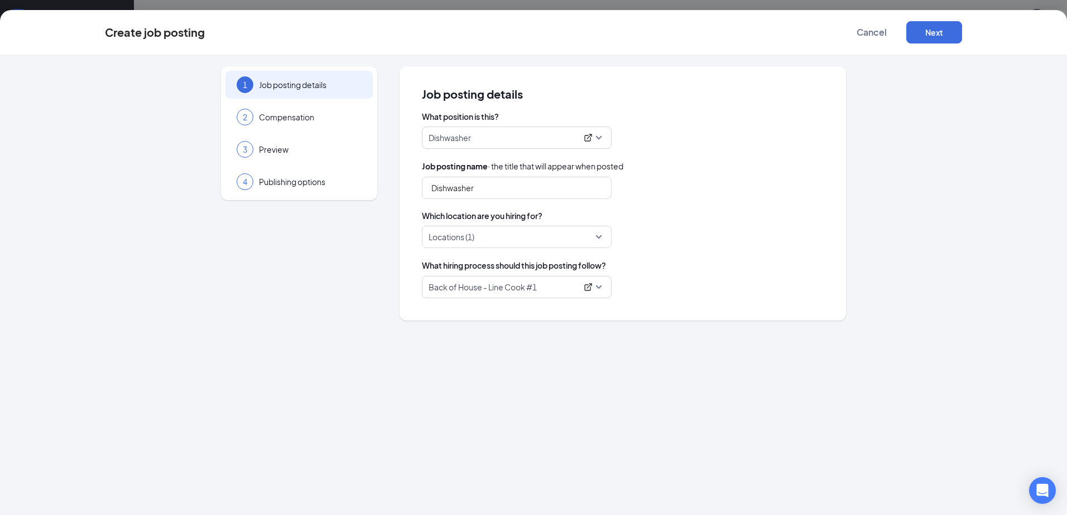
click at [676, 274] on div "What hiring process should this job posting follow? Back of House - Line Cook #1" at bounding box center [623, 278] width 402 height 39
click at [922, 35] on button "Next" at bounding box center [934, 32] width 56 height 22
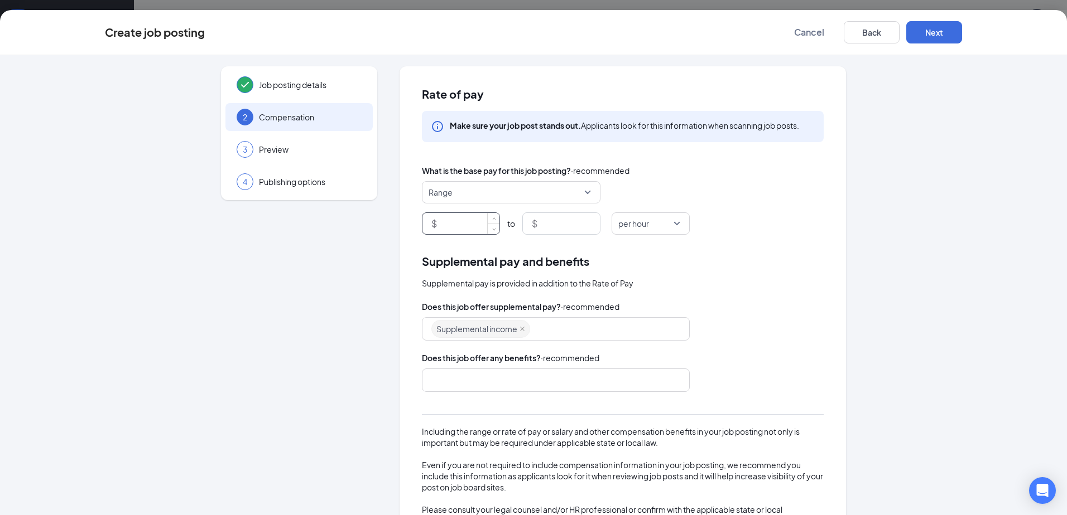
click at [476, 221] on input at bounding box center [469, 223] width 60 height 21
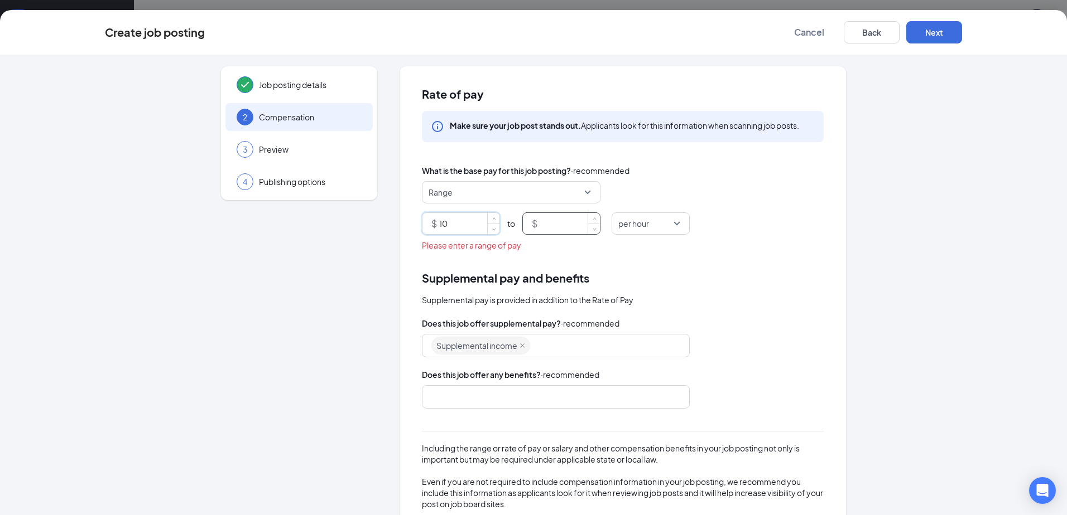
type input "10"
click at [539, 223] on input at bounding box center [569, 223] width 60 height 21
click at [568, 195] on span "Range" at bounding box center [505, 192] width 155 height 21
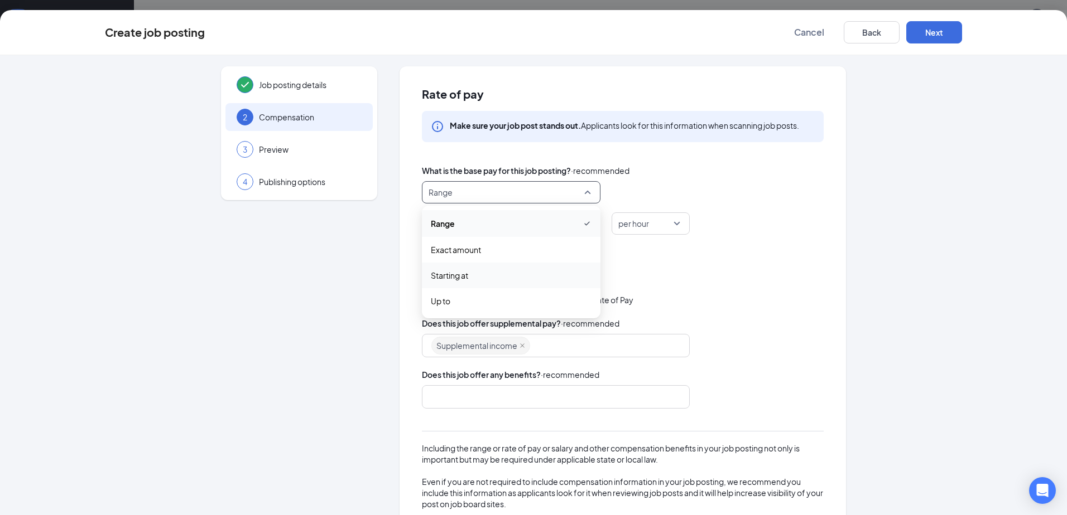
click at [535, 277] on span "Starting at" at bounding box center [511, 275] width 161 height 12
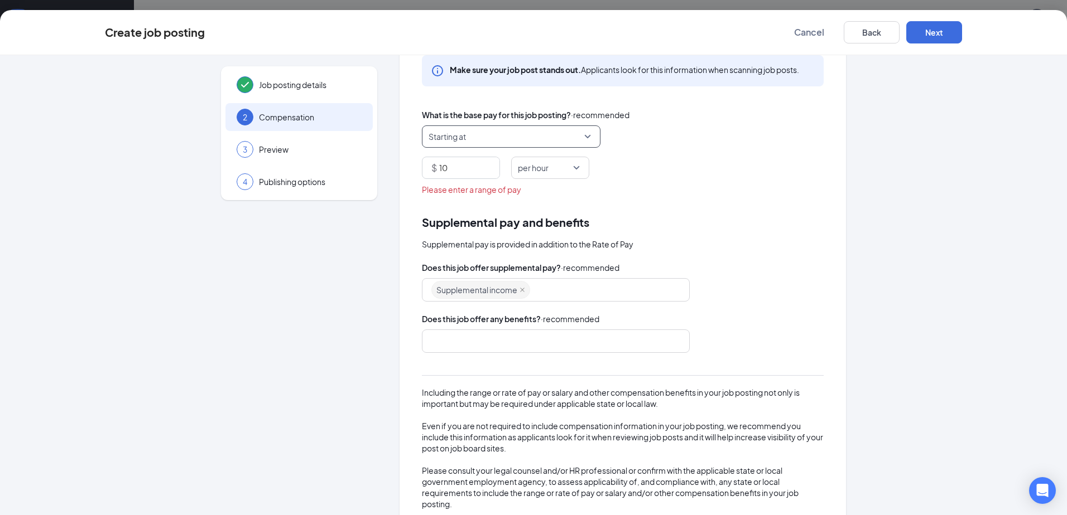
scroll to position [83, 0]
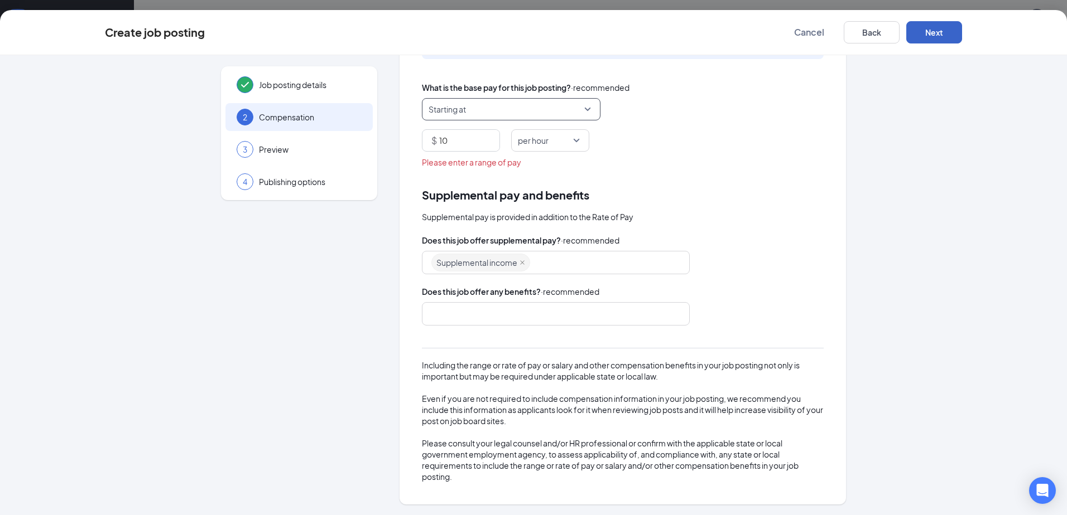
click at [932, 33] on button "Next" at bounding box center [934, 32] width 56 height 22
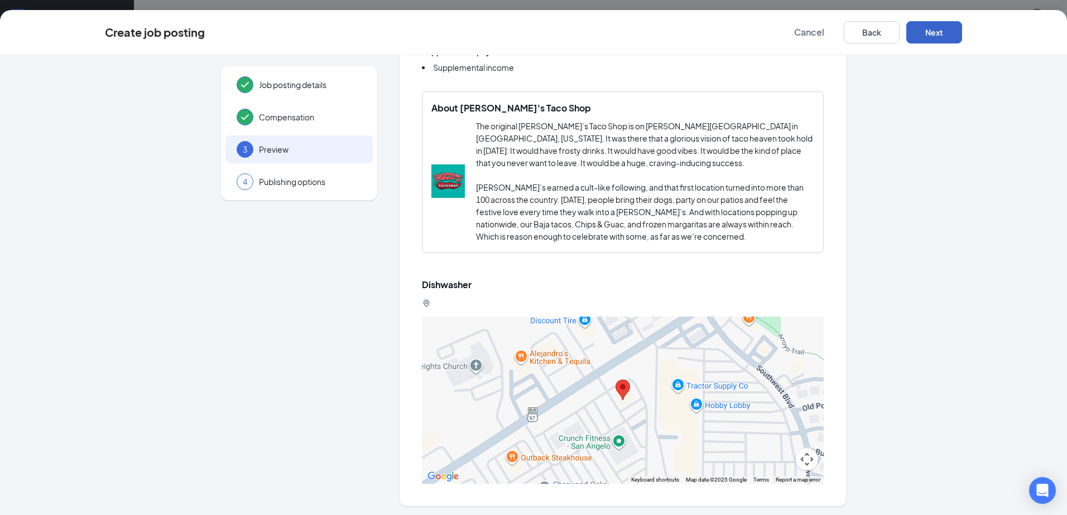
scroll to position [206, 0]
click at [922, 30] on button "Next" at bounding box center [934, 32] width 56 height 22
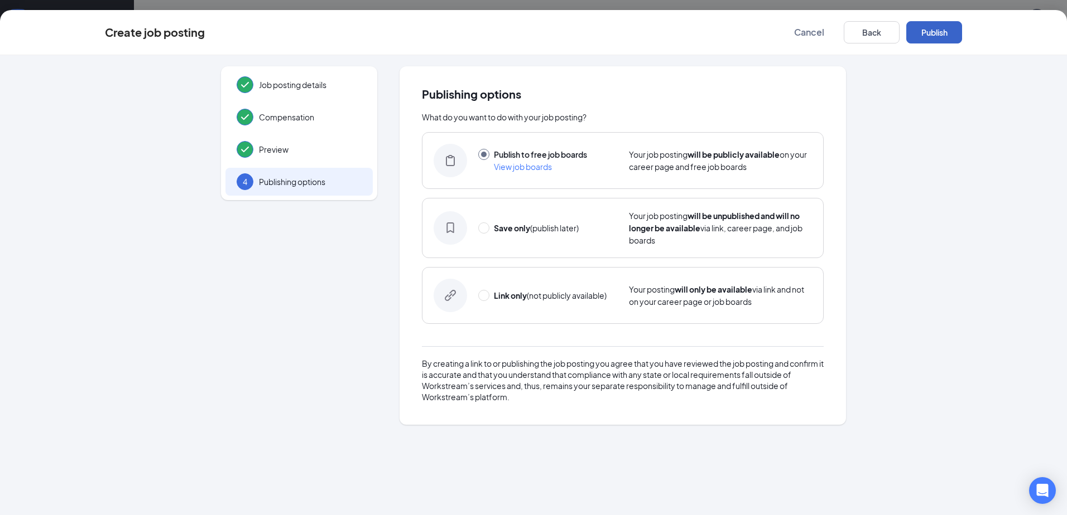
click at [922, 30] on button "Publish" at bounding box center [934, 32] width 56 height 22
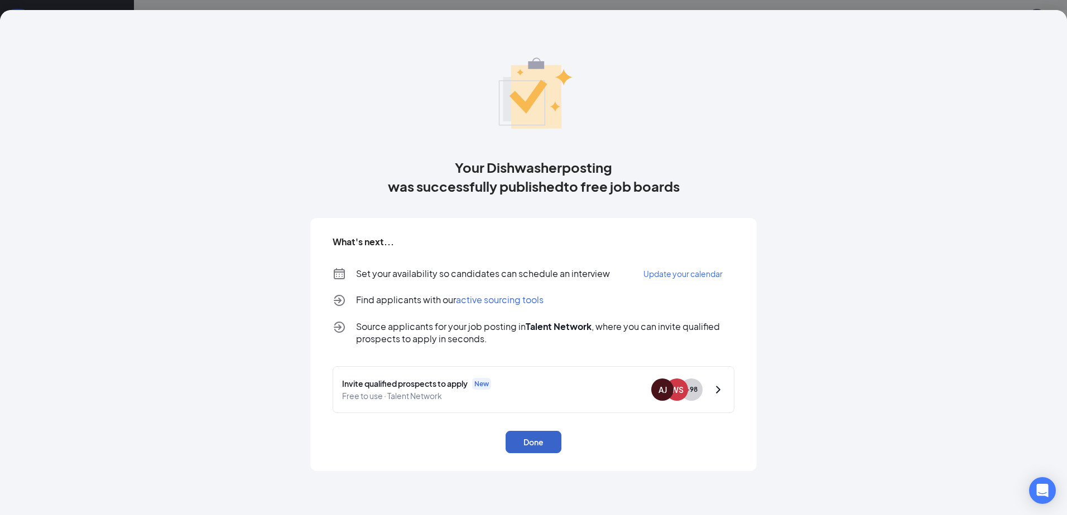
click at [532, 438] on button "Done" at bounding box center [533, 442] width 56 height 22
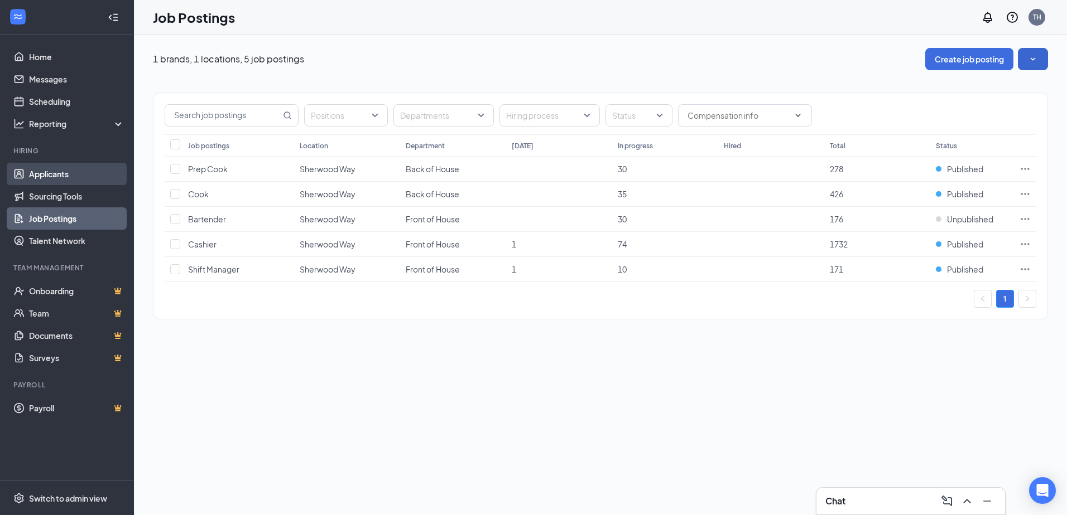
click at [60, 171] on link "Applicants" at bounding box center [76, 174] width 95 height 22
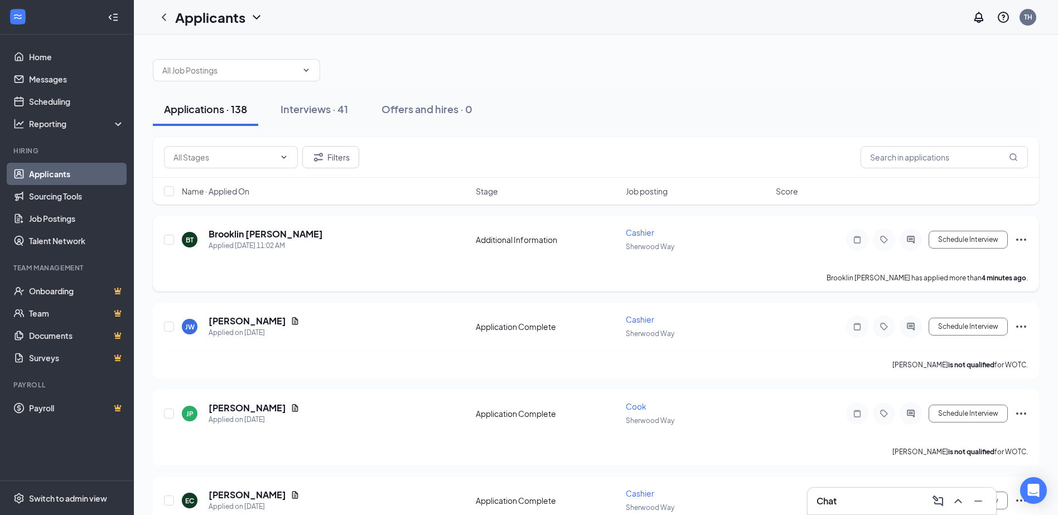
click at [640, 235] on span "Cashier" at bounding box center [640, 233] width 28 height 10
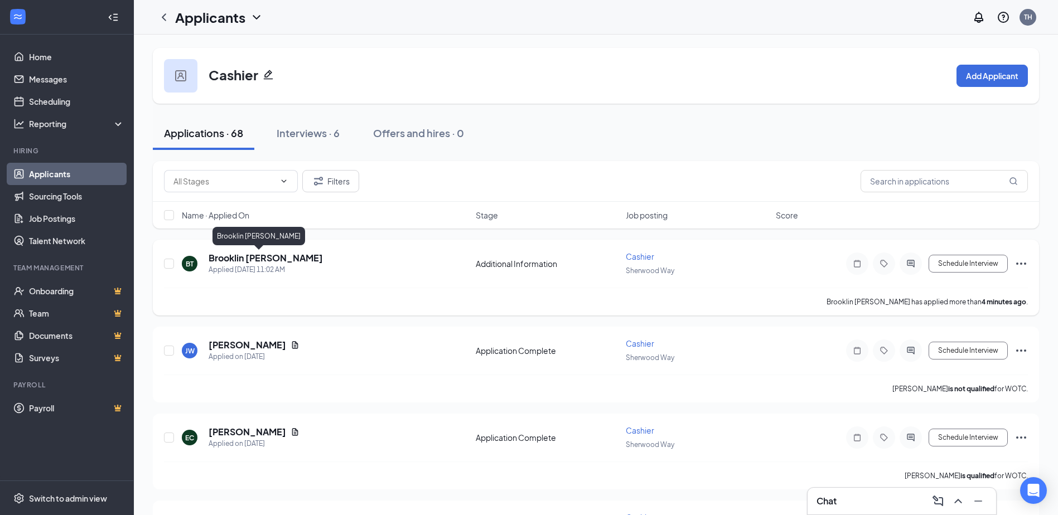
click at [250, 258] on h5 "Brooklin [PERSON_NAME]" at bounding box center [266, 258] width 114 height 12
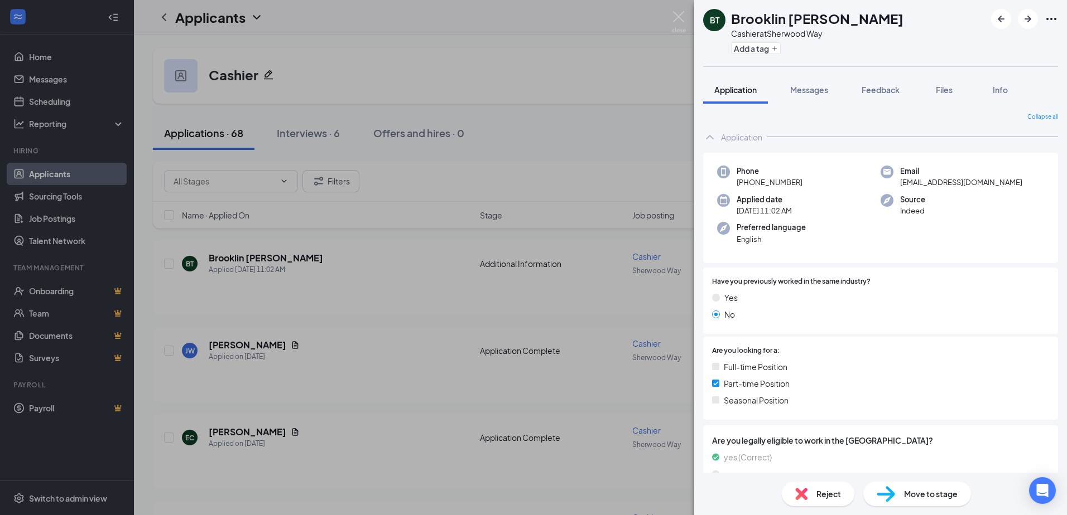
click at [317, 274] on div "BT Brooklin [PERSON_NAME] Cashier at [GEOGRAPHIC_DATA] Add a tag Application Me…" at bounding box center [533, 257] width 1067 height 515
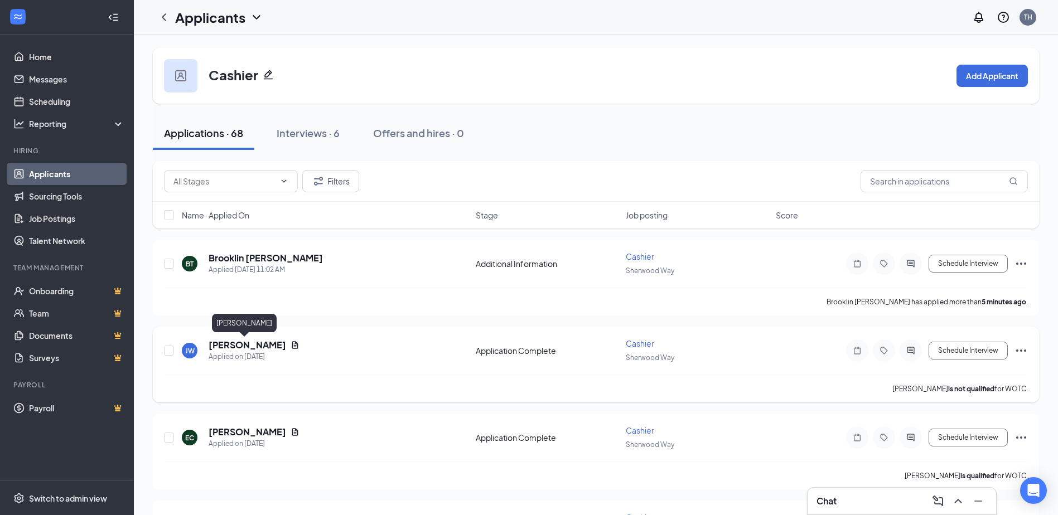
click at [262, 345] on h5 "[PERSON_NAME]" at bounding box center [248, 345] width 78 height 12
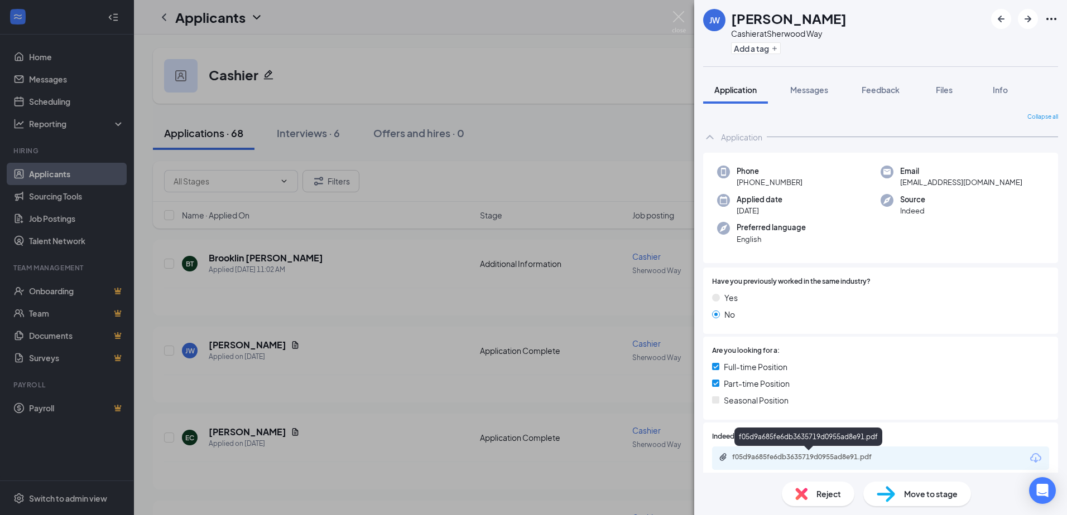
click at [838, 457] on div "f05d9a685fe6db3635719d0955ad8e91.pdf" at bounding box center [810, 457] width 156 height 9
click at [355, 302] on div "JW Jared Wacker Cashier at Sherwood Way Add a tag Application Messages Feedback…" at bounding box center [533, 257] width 1067 height 515
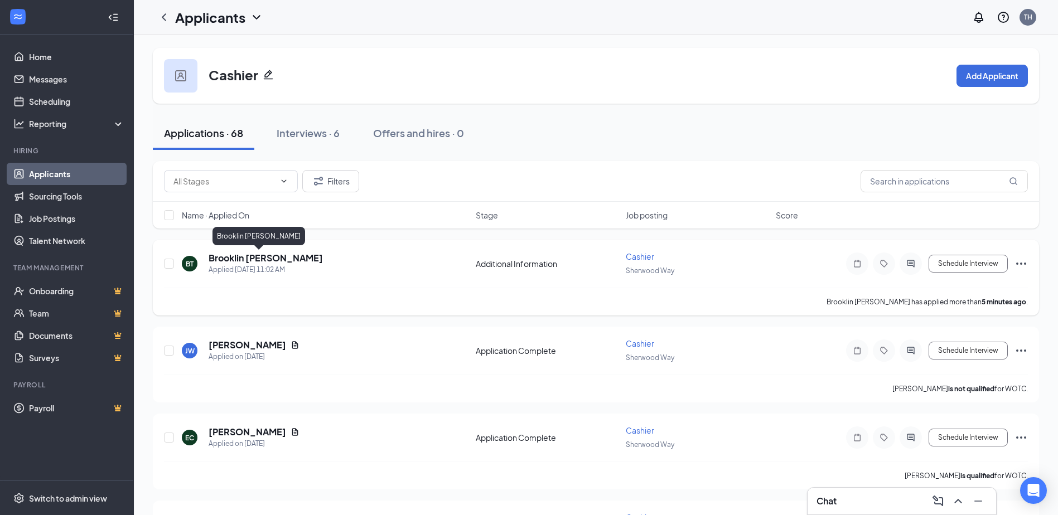
click at [250, 262] on h5 "Brooklin [PERSON_NAME]" at bounding box center [266, 258] width 114 height 12
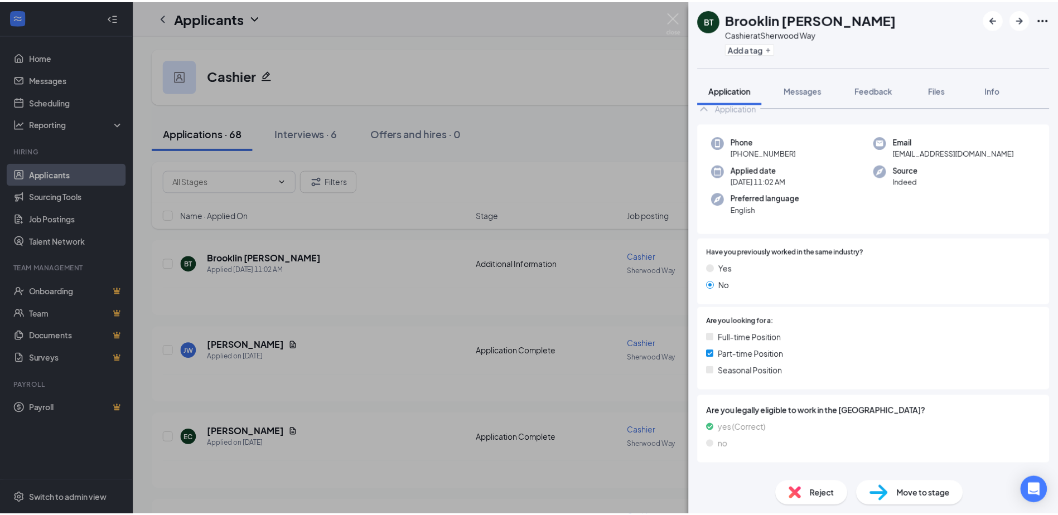
scroll to position [46, 0]
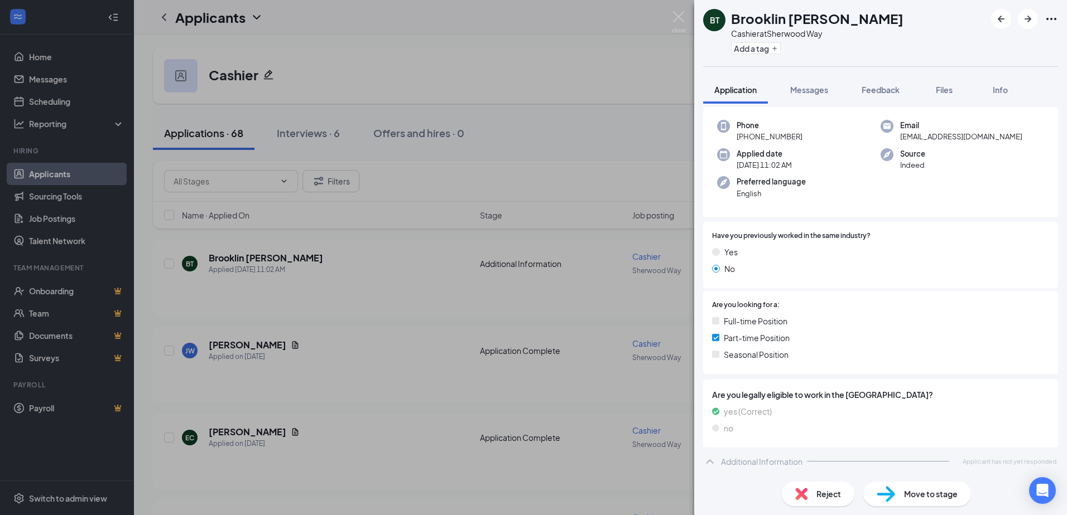
click at [369, 214] on div "BT Brooklin [PERSON_NAME] Cashier at [GEOGRAPHIC_DATA] Add a tag Application Me…" at bounding box center [533, 257] width 1067 height 515
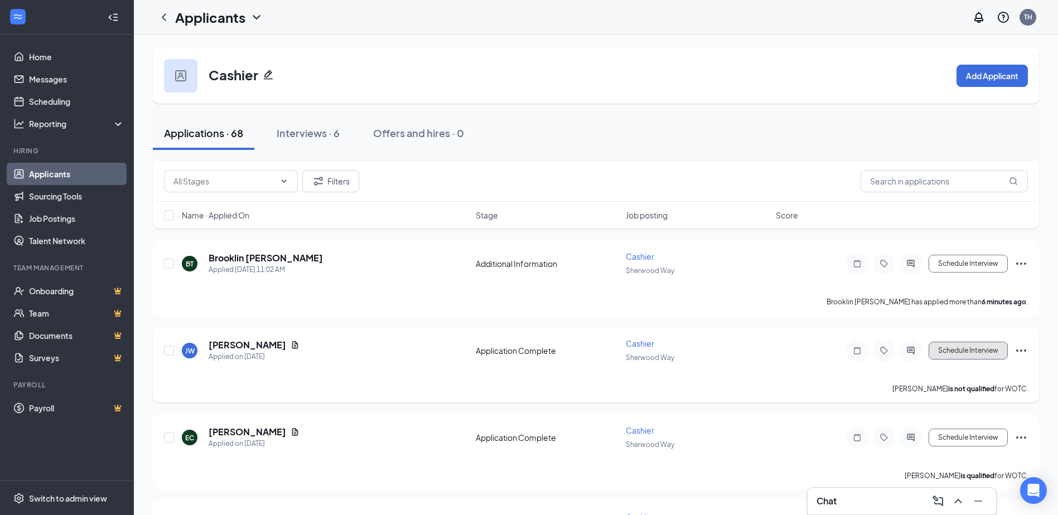
click at [967, 346] on button "Schedule Interview" at bounding box center [968, 351] width 79 height 18
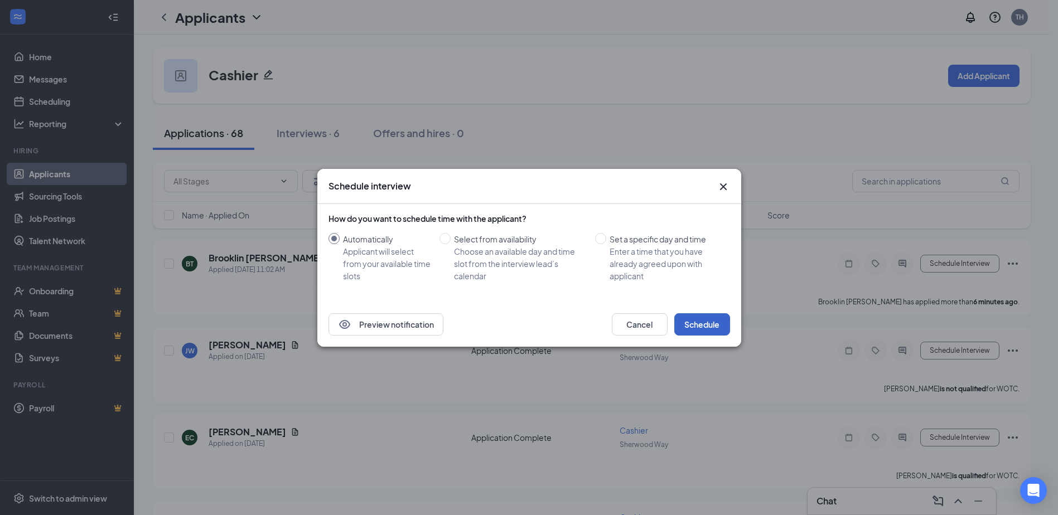
click at [702, 325] on button "Schedule" at bounding box center [702, 324] width 56 height 22
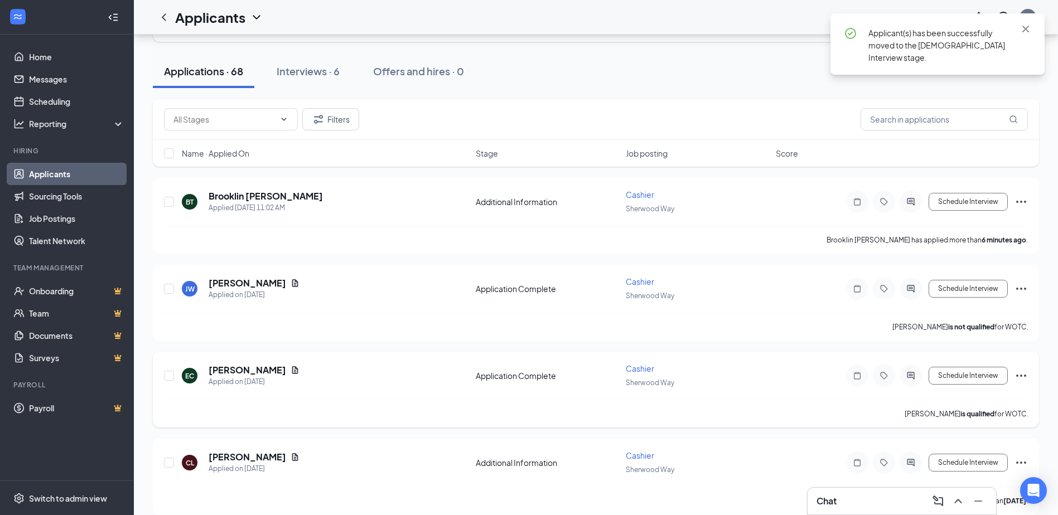
scroll to position [112, 0]
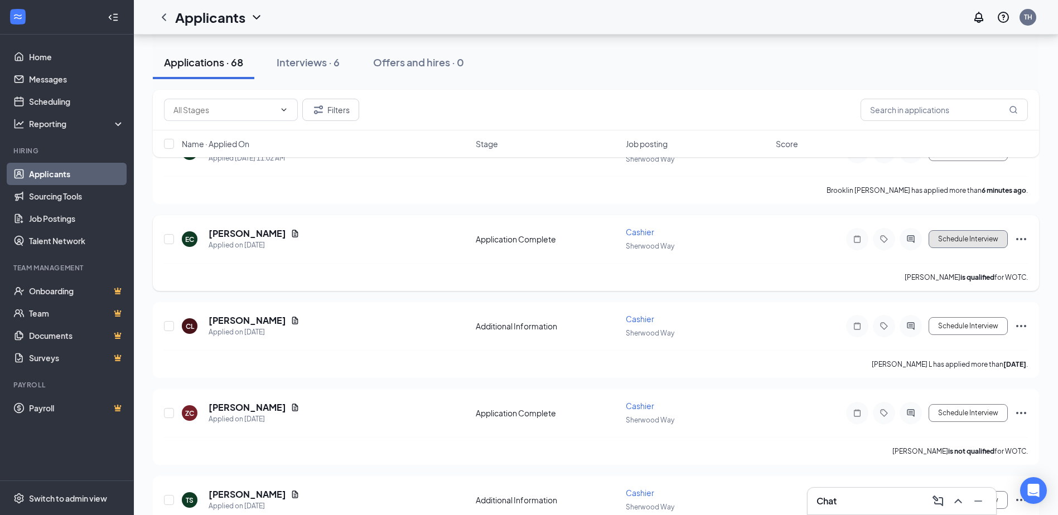
click at [936, 239] on button "Schedule Interview" at bounding box center [968, 239] width 79 height 18
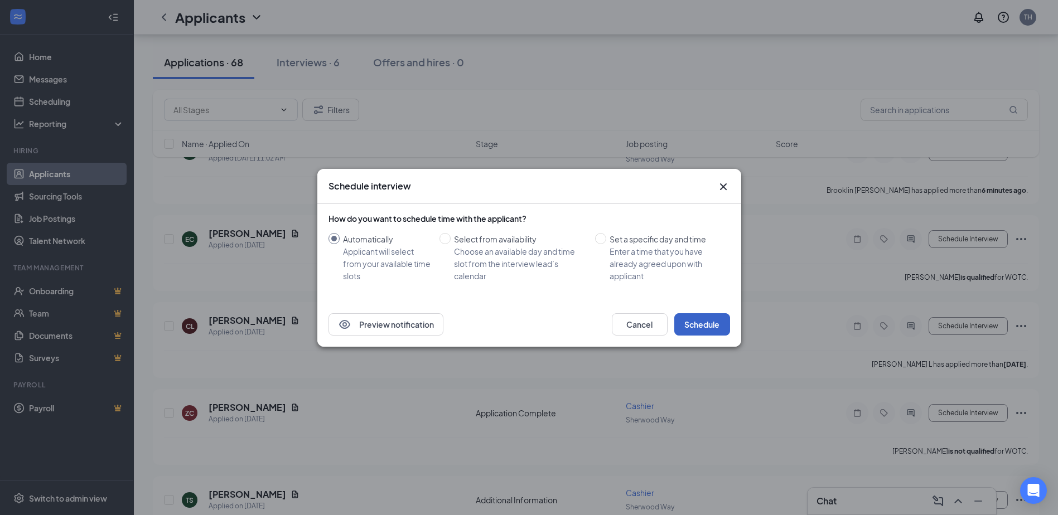
click at [711, 324] on button "Schedule" at bounding box center [702, 324] width 56 height 22
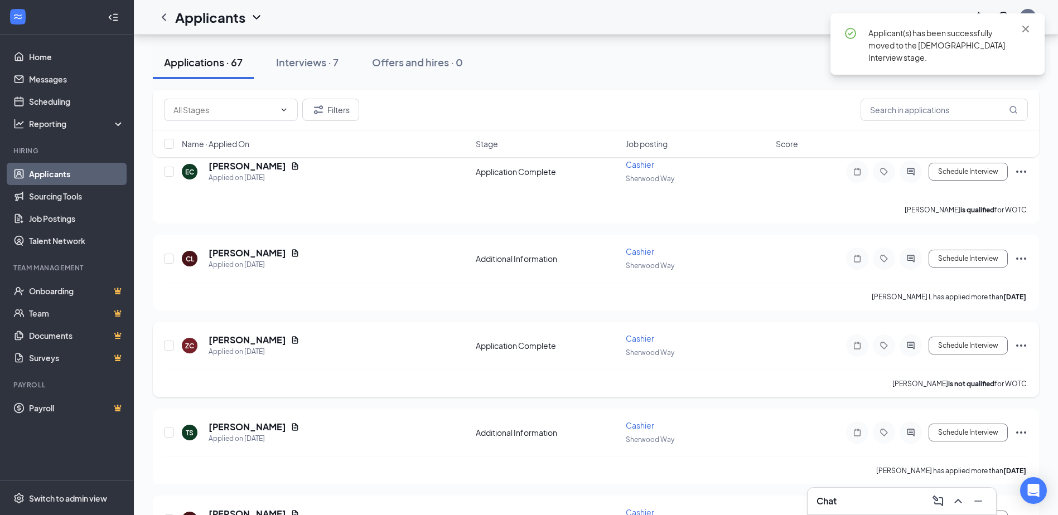
scroll to position [223, 0]
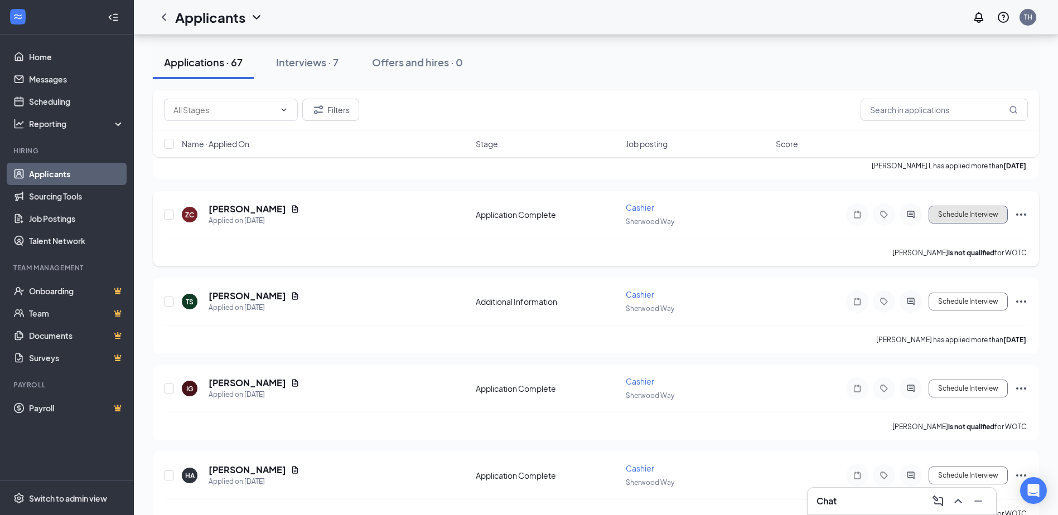
click at [994, 214] on button "Schedule Interview" at bounding box center [968, 215] width 79 height 18
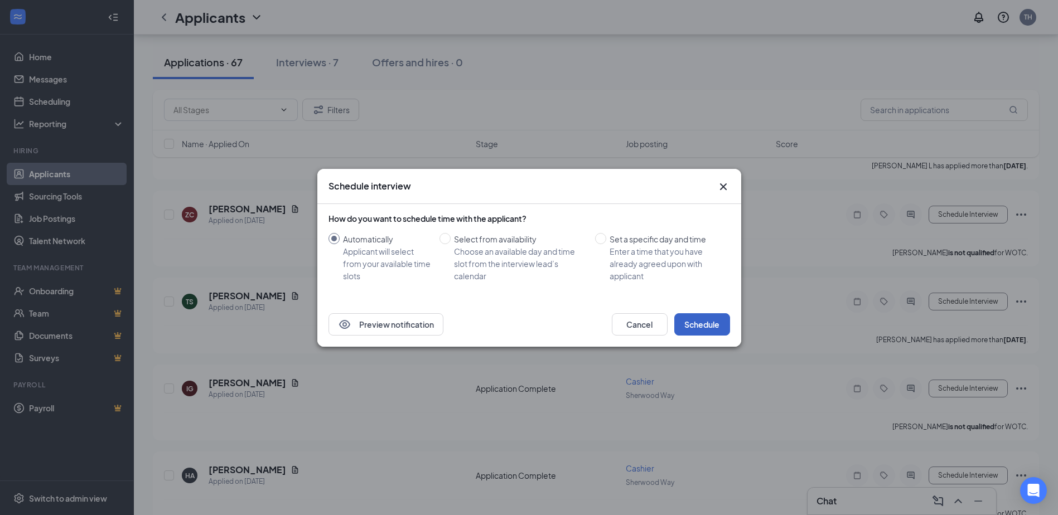
click at [701, 328] on button "Schedule" at bounding box center [702, 324] width 56 height 22
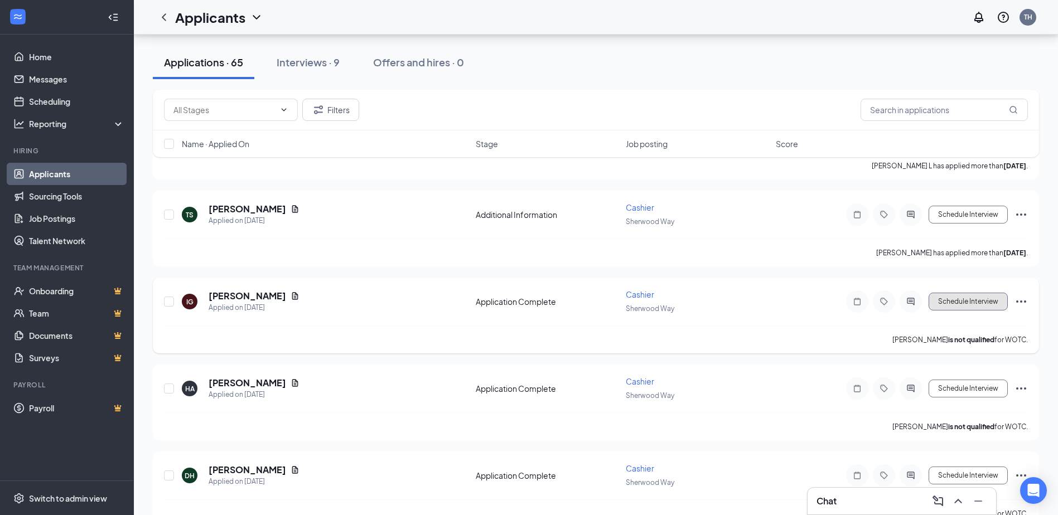
click at [960, 298] on button "Schedule Interview" at bounding box center [968, 302] width 79 height 18
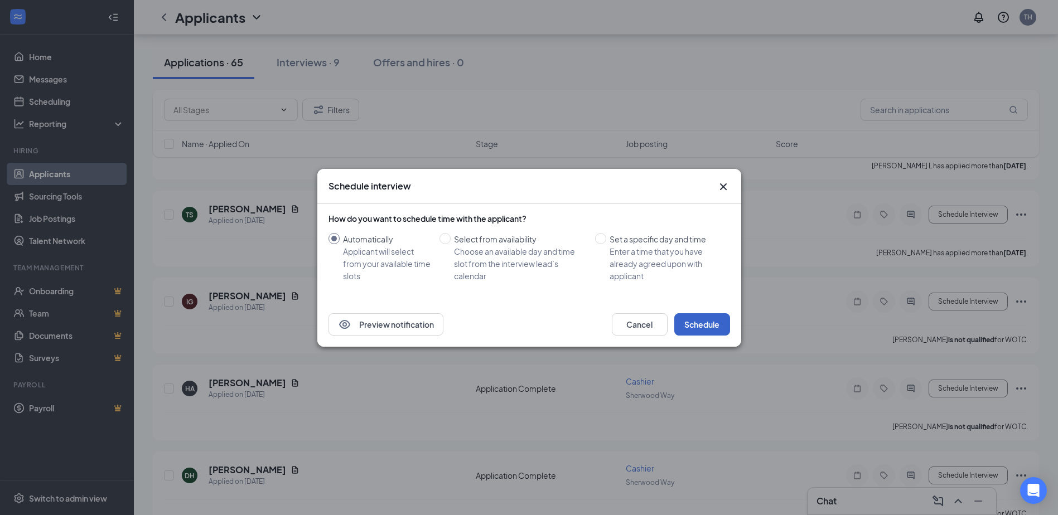
click at [711, 326] on button "Schedule" at bounding box center [702, 324] width 56 height 22
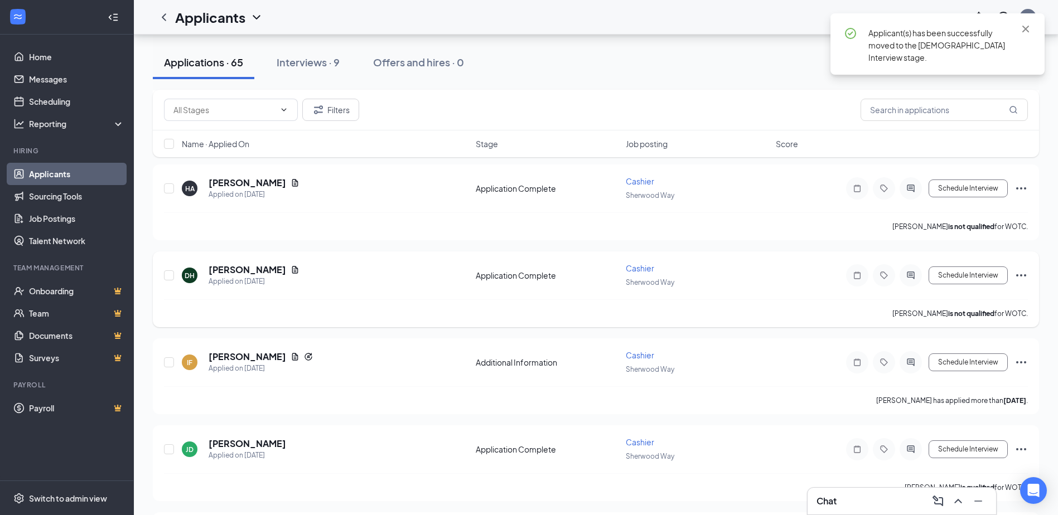
scroll to position [446, 0]
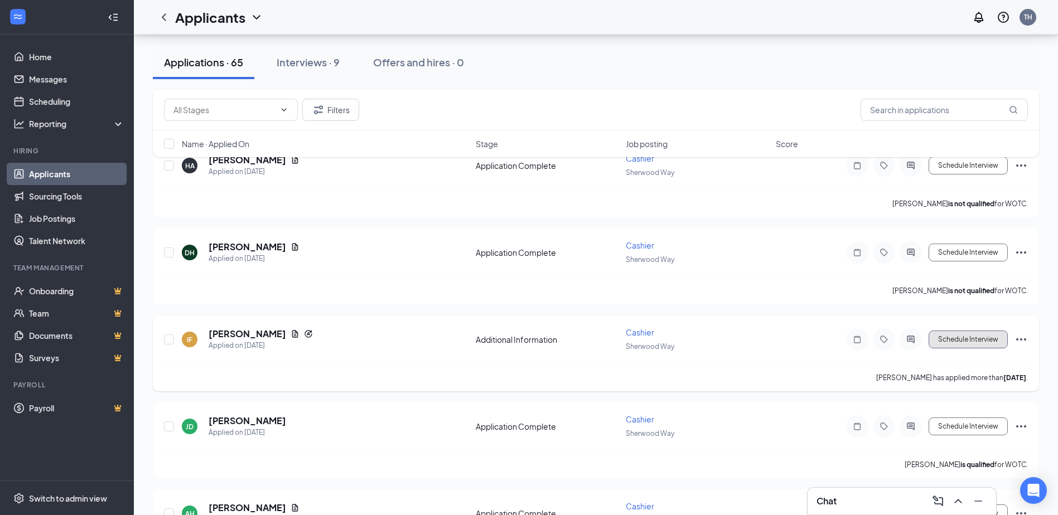
click at [951, 339] on button "Schedule Interview" at bounding box center [968, 340] width 79 height 18
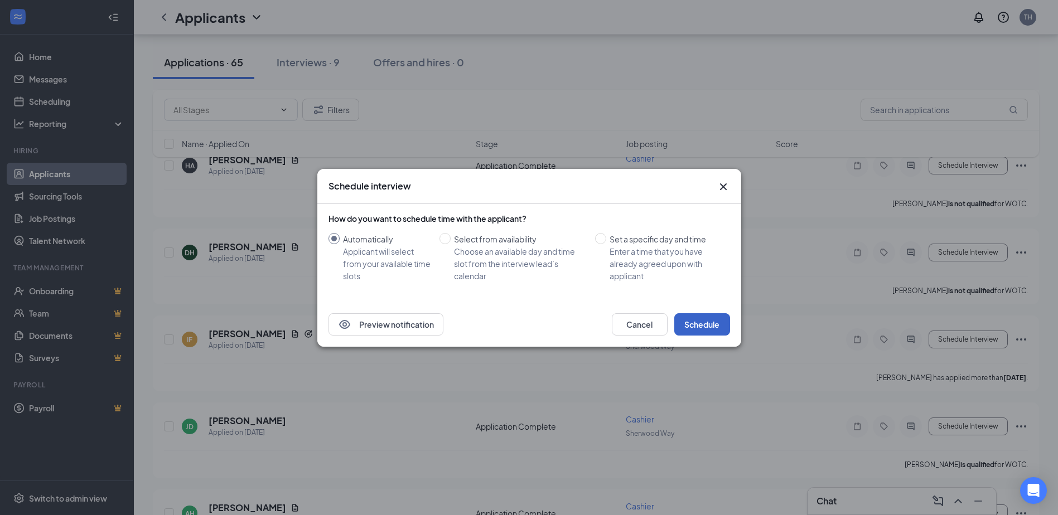
click at [720, 327] on button "Schedule" at bounding box center [702, 324] width 56 height 22
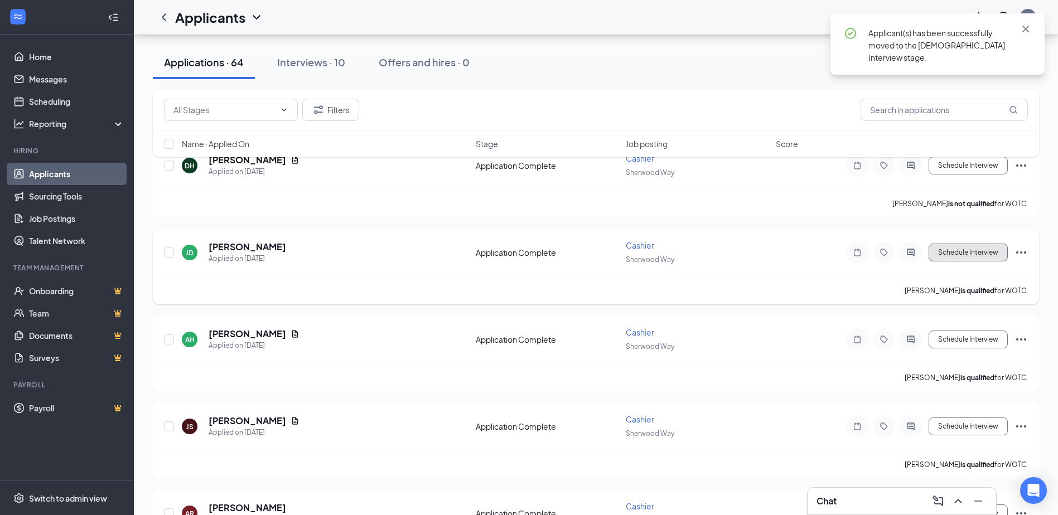
click at [986, 253] on button "Schedule Interview" at bounding box center [968, 253] width 79 height 18
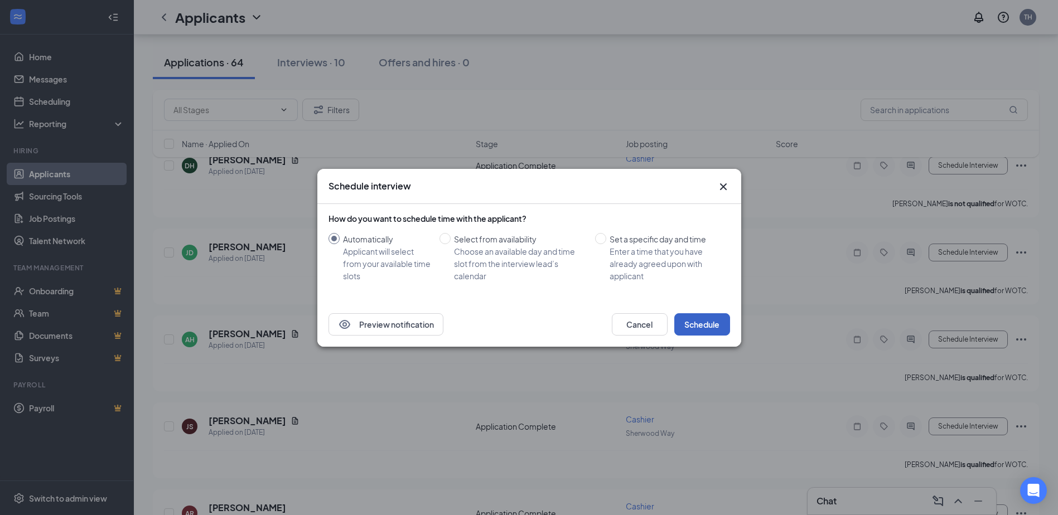
click at [703, 322] on button "Schedule" at bounding box center [702, 324] width 56 height 22
